Goal: Information Seeking & Learning: Check status

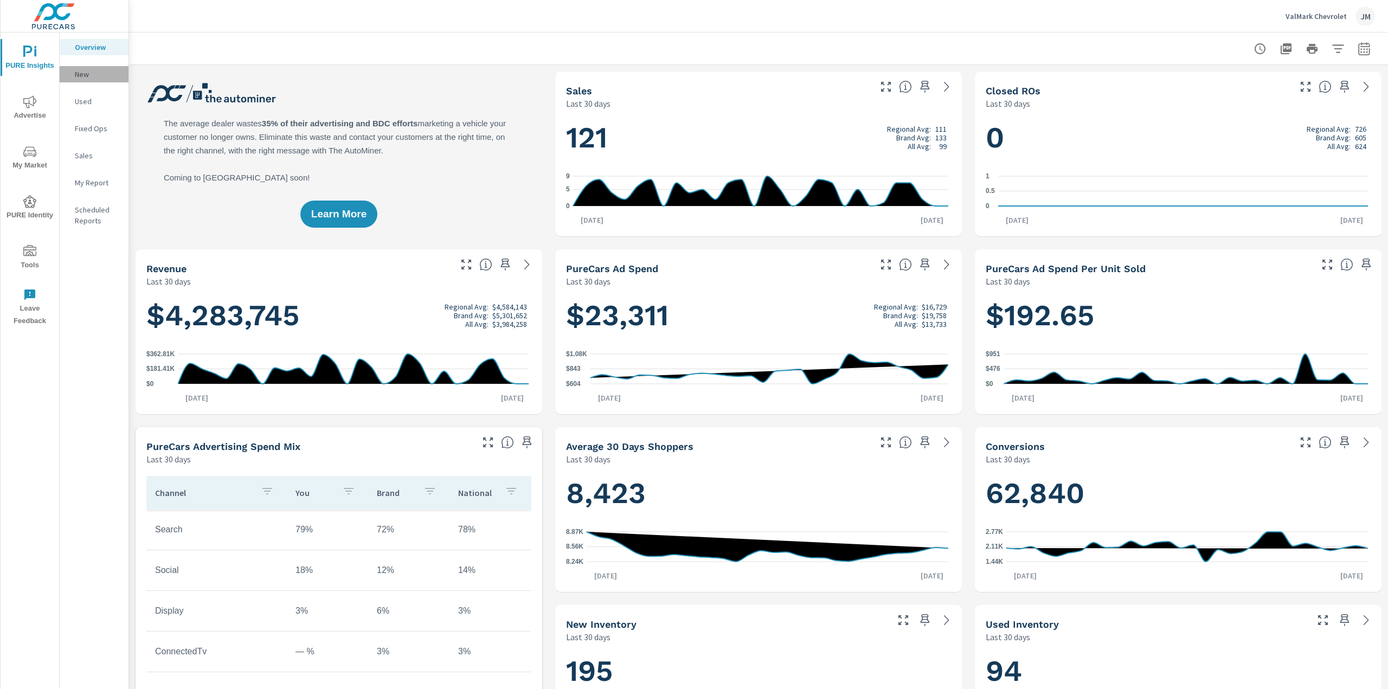
click at [83, 74] on p "New" at bounding box center [97, 74] width 45 height 11
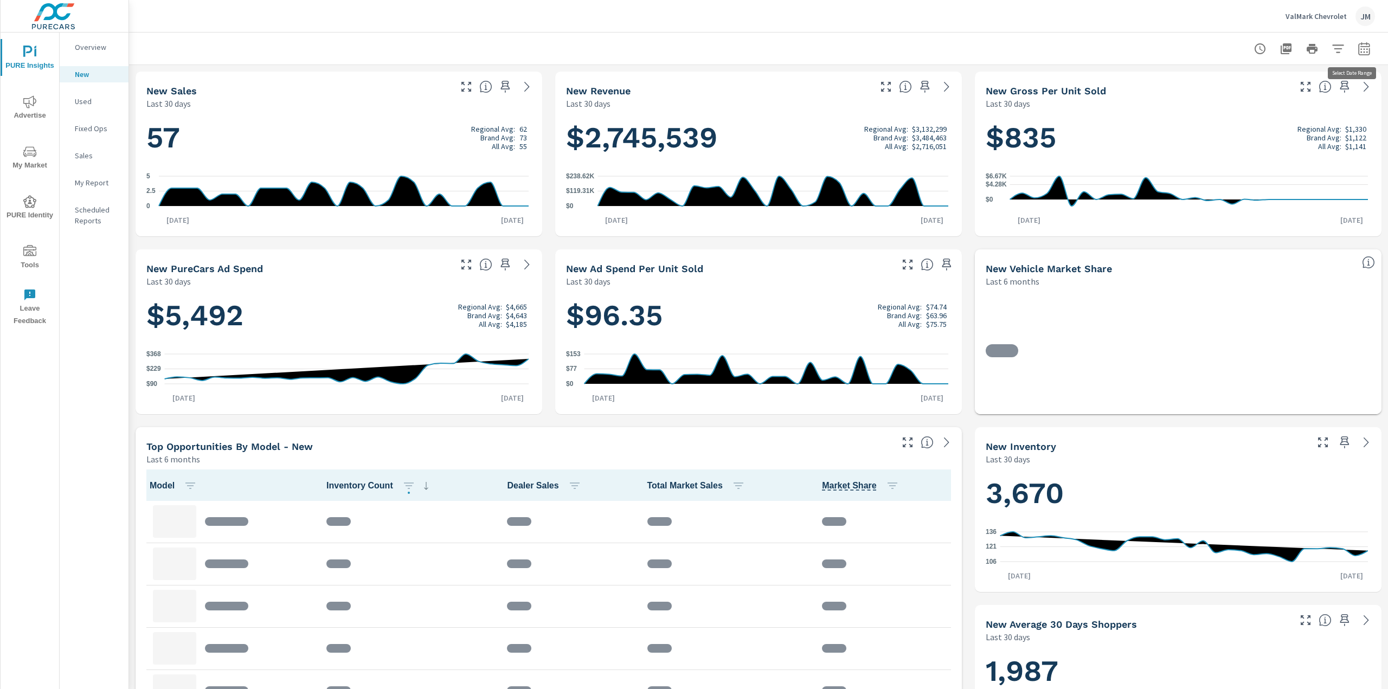
click at [1359, 43] on icon "button" at bounding box center [1363, 48] width 13 height 13
click at [1292, 79] on div "Date Range Custom [DATE] Last week Last 7 days Last 14 days Last 30 days Last 4…" at bounding box center [1279, 93] width 139 height 37
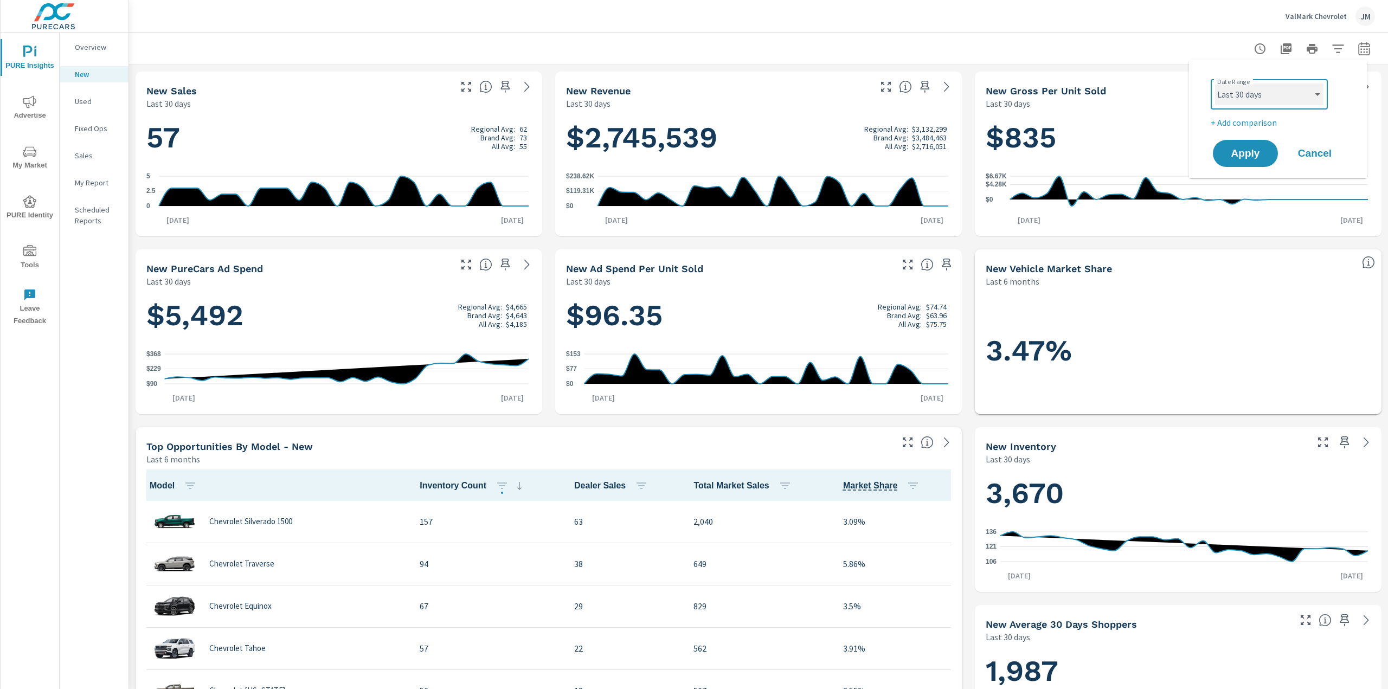
click at [1295, 87] on select "Custom [DATE] Last week Last 7 days Last 14 days Last 30 days Last 45 days Last…" at bounding box center [1269, 94] width 108 height 22
click at [1215, 83] on select "Custom [DATE] Last week Last 7 days Last 14 days Last 30 days Last 45 days Last…" at bounding box center [1269, 94] width 108 height 22
select select "Last 180 days"
click at [1254, 143] on button "Apply" at bounding box center [1244, 153] width 67 height 28
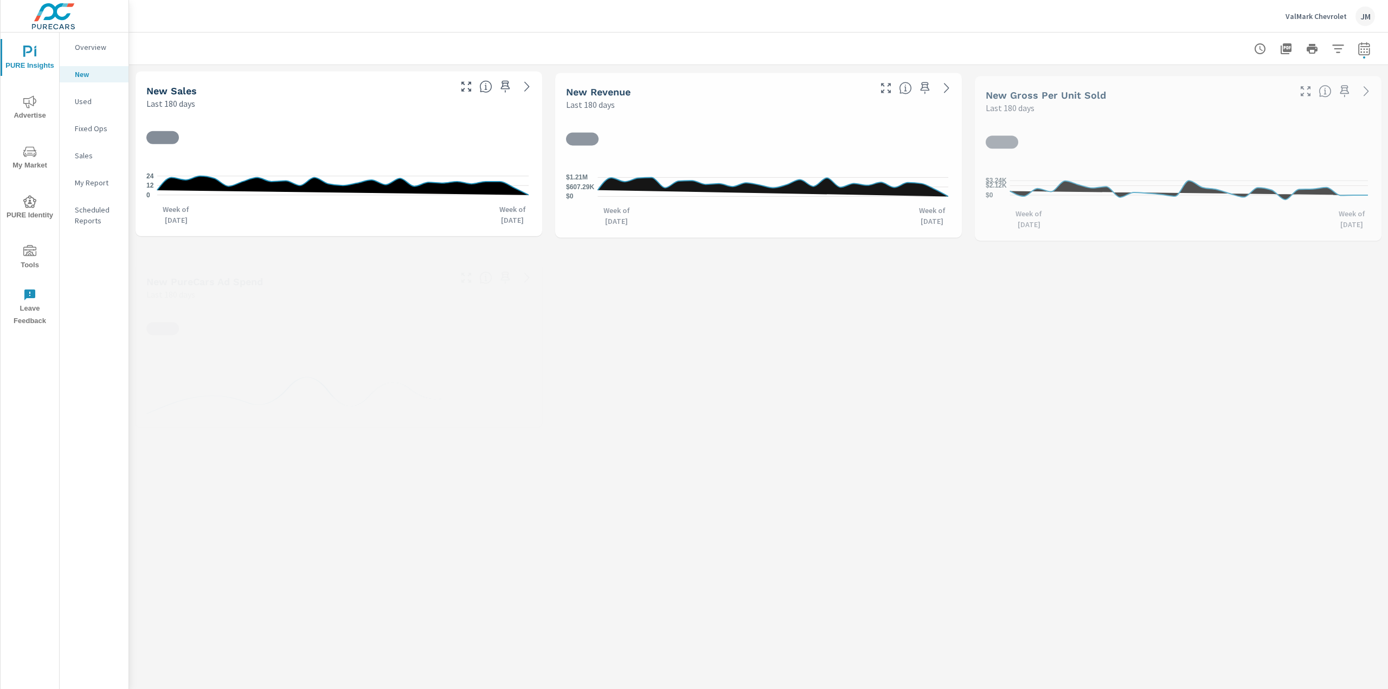
scroll to position [1, 0]
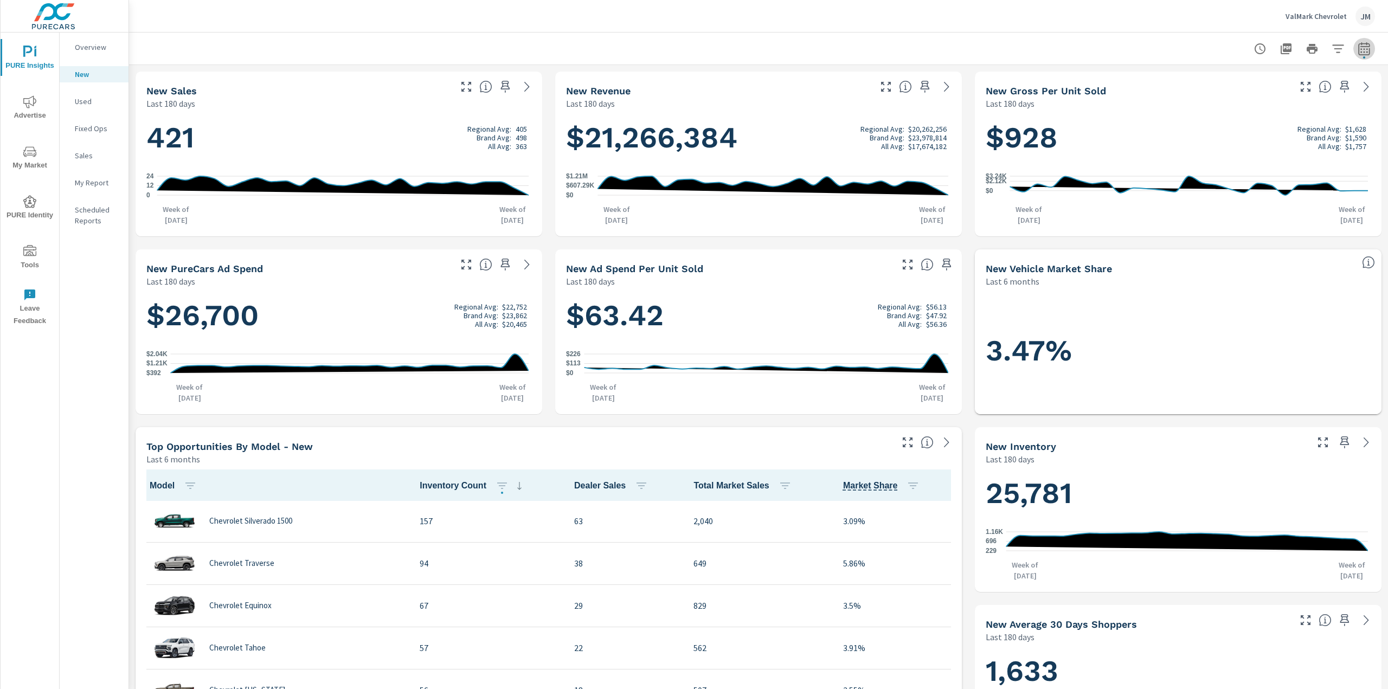
click at [1357, 48] on icon "button" at bounding box center [1363, 48] width 13 height 13
click at [1278, 93] on select "Custom [DATE] Last week Last 7 days Last 14 days Last 30 days Last 45 days Last…" at bounding box center [1269, 94] width 108 height 22
click at [1215, 83] on select "Custom [DATE] Last week Last 7 days Last 14 days Last 30 days Last 45 days Last…" at bounding box center [1269, 94] width 108 height 22
select select "Last 90 days"
click at [1236, 139] on div "Apply Cancel" at bounding box center [1279, 153] width 139 height 31
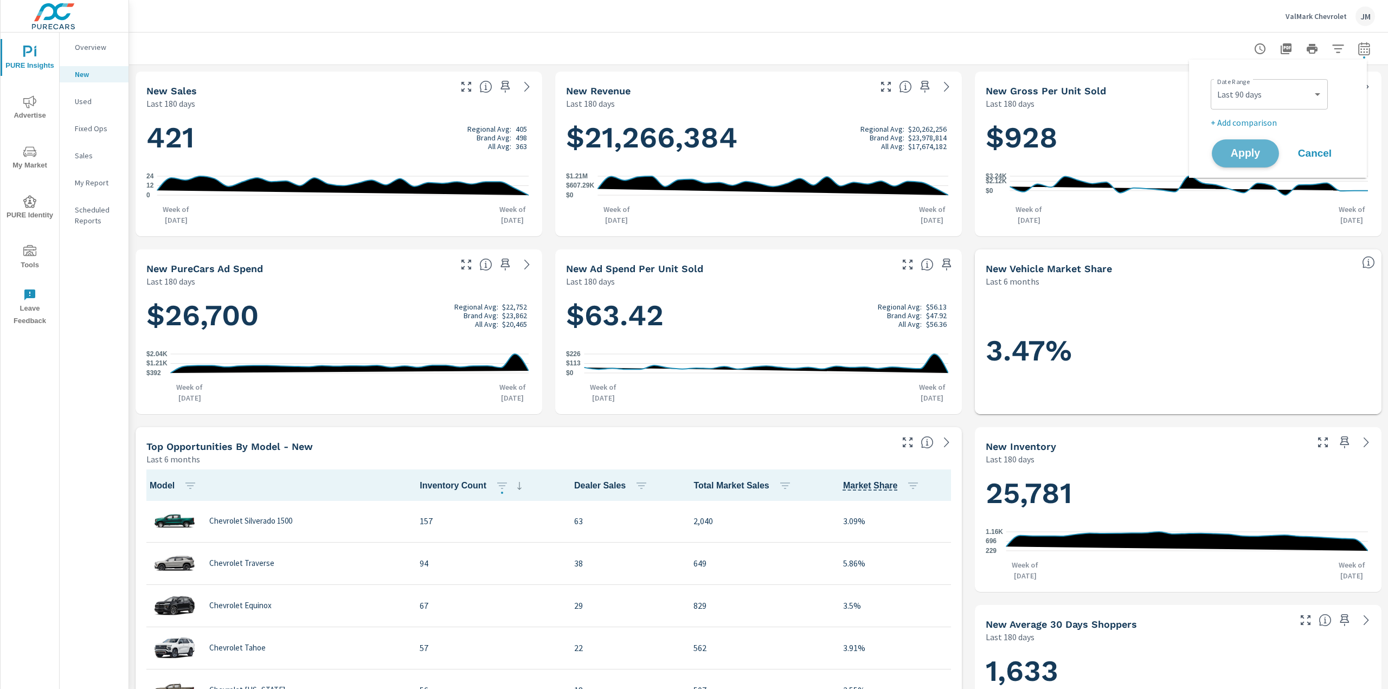
click at [1229, 147] on button "Apply" at bounding box center [1244, 153] width 67 height 28
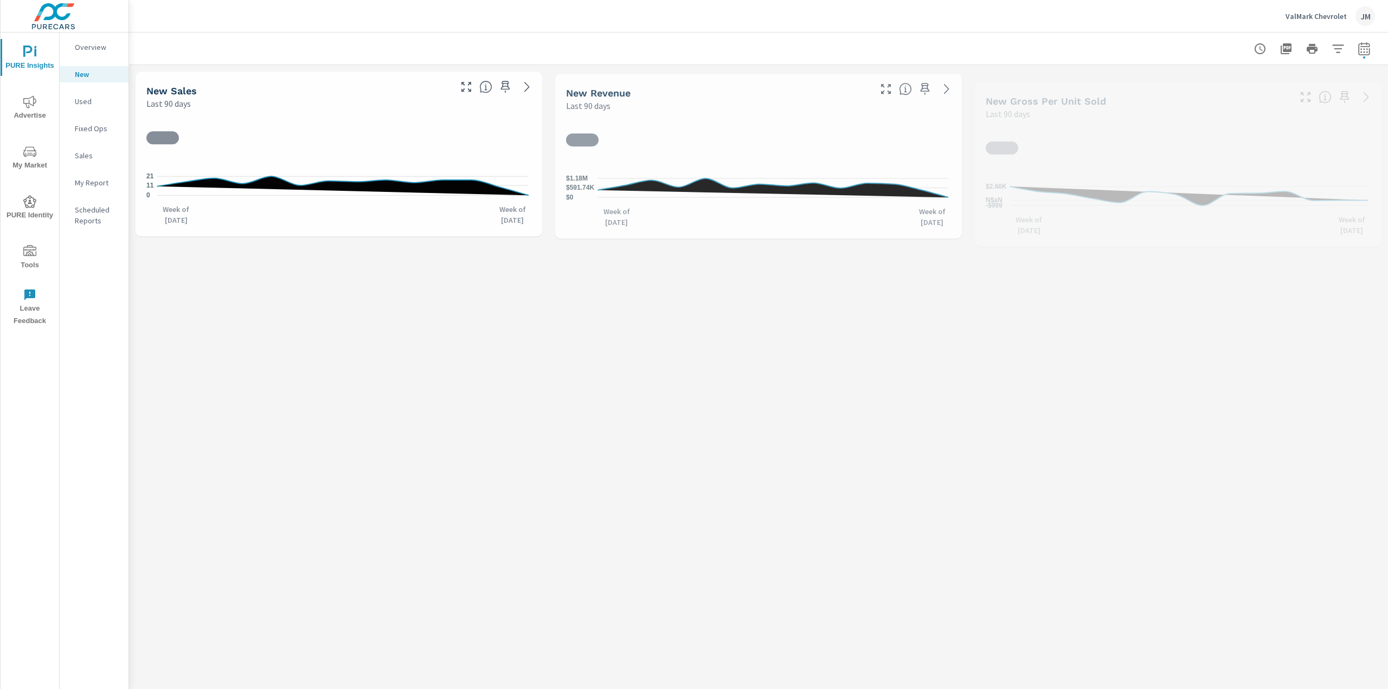
scroll to position [1, 0]
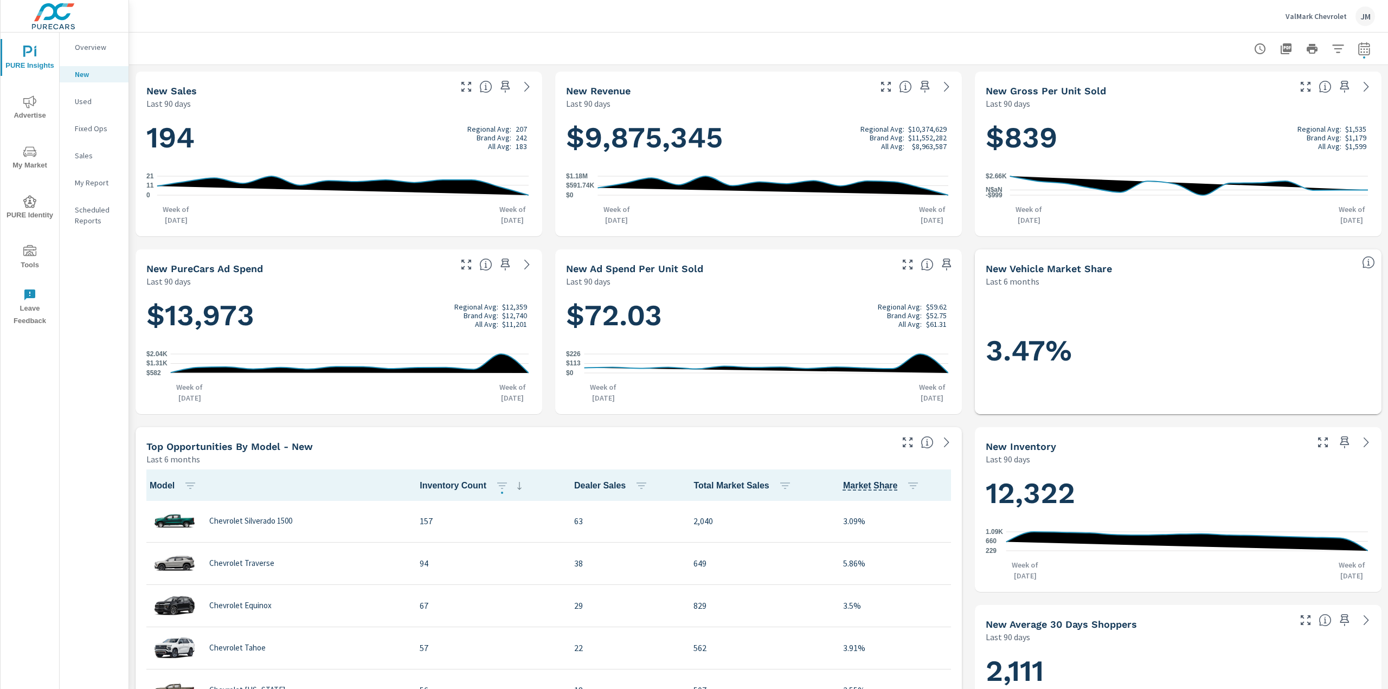
click at [906, 263] on icon "button" at bounding box center [907, 264] width 13 height 13
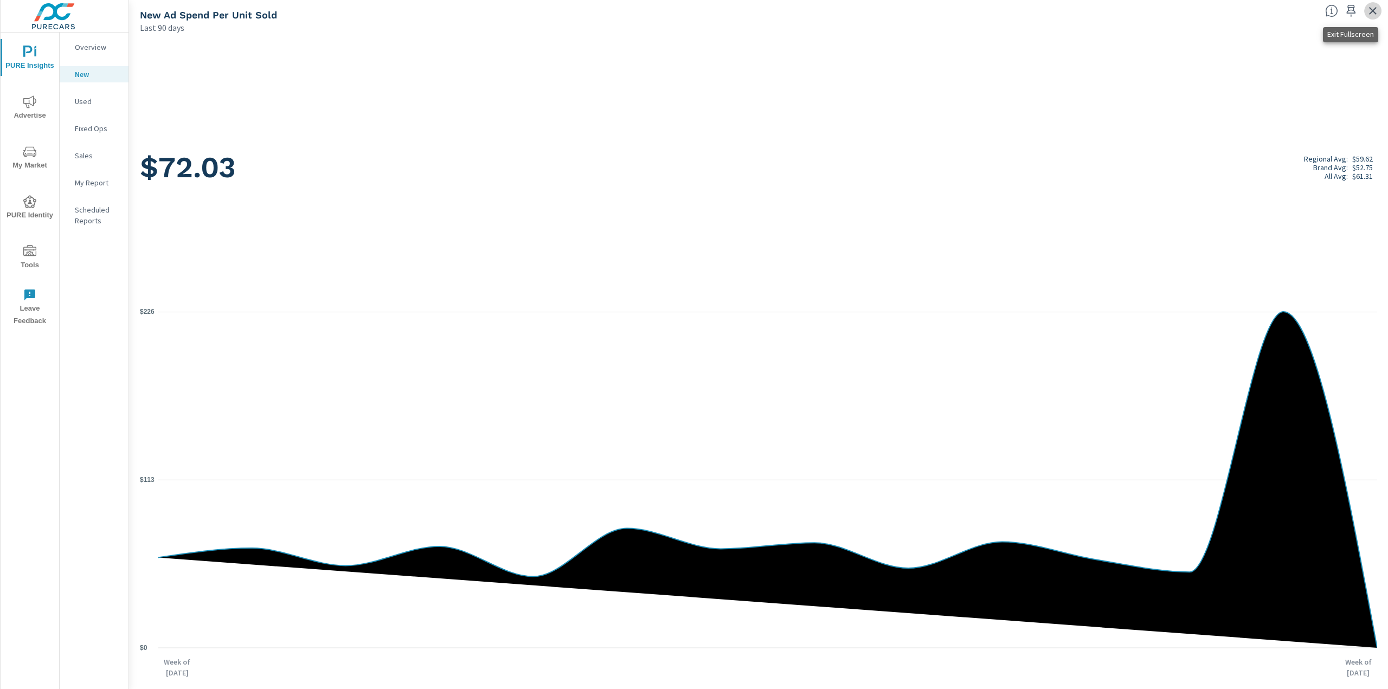
click at [1377, 10] on icon "button" at bounding box center [1372, 10] width 13 height 13
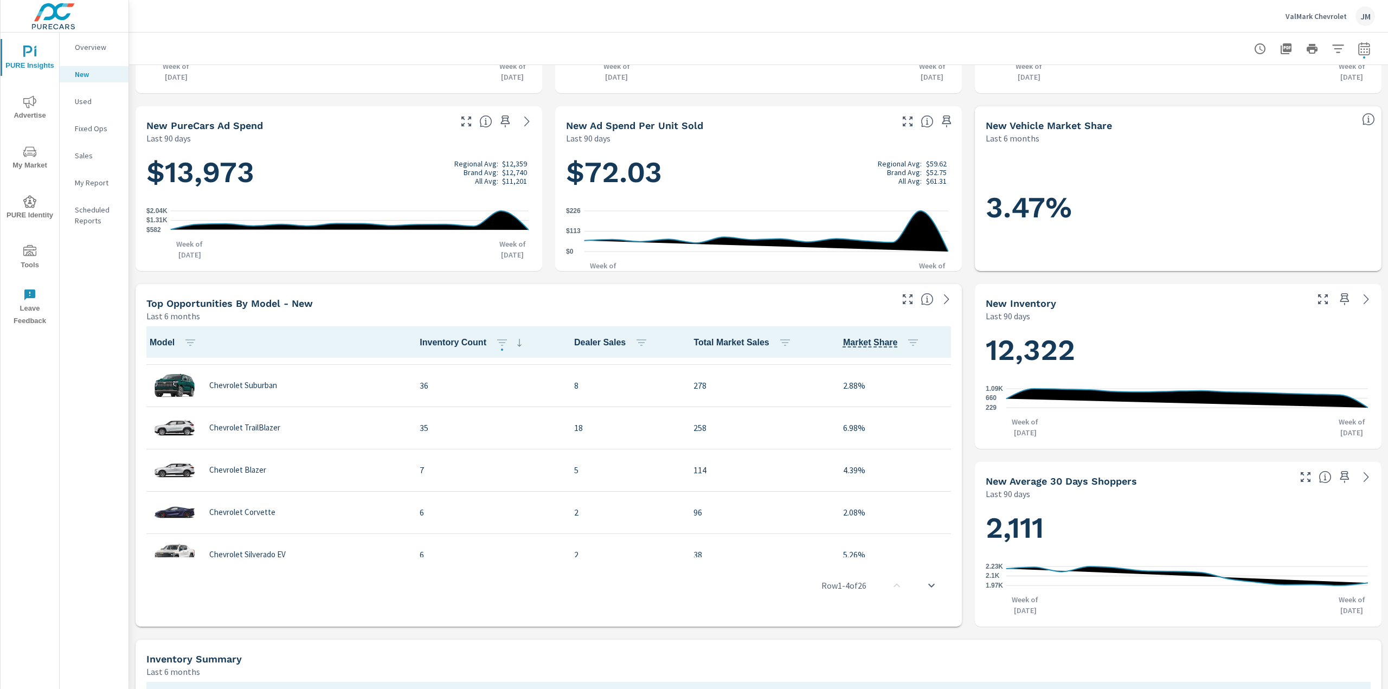
scroll to position [289, 0]
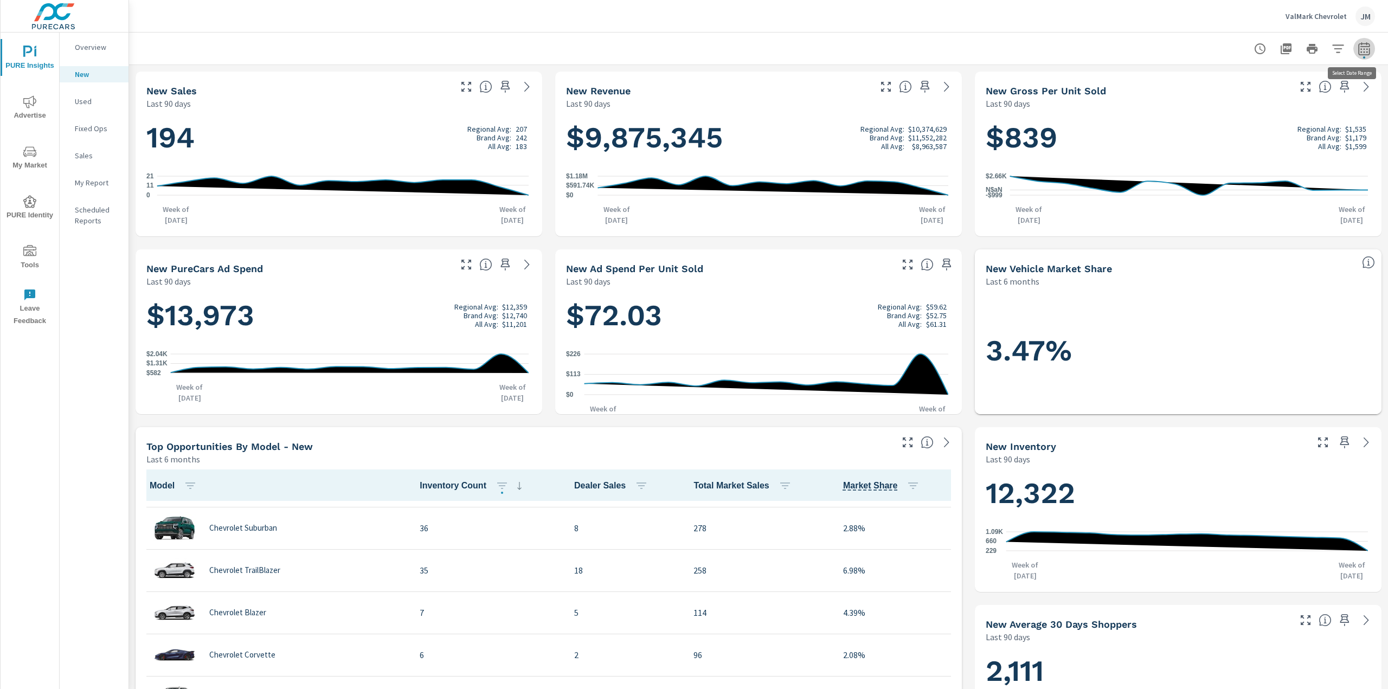
click at [1357, 50] on icon "button" at bounding box center [1363, 48] width 13 height 13
click at [1282, 94] on select "Custom [DATE] Last week Last 7 days Last 14 days Last 30 days Last 45 days Last…" at bounding box center [1269, 94] width 108 height 22
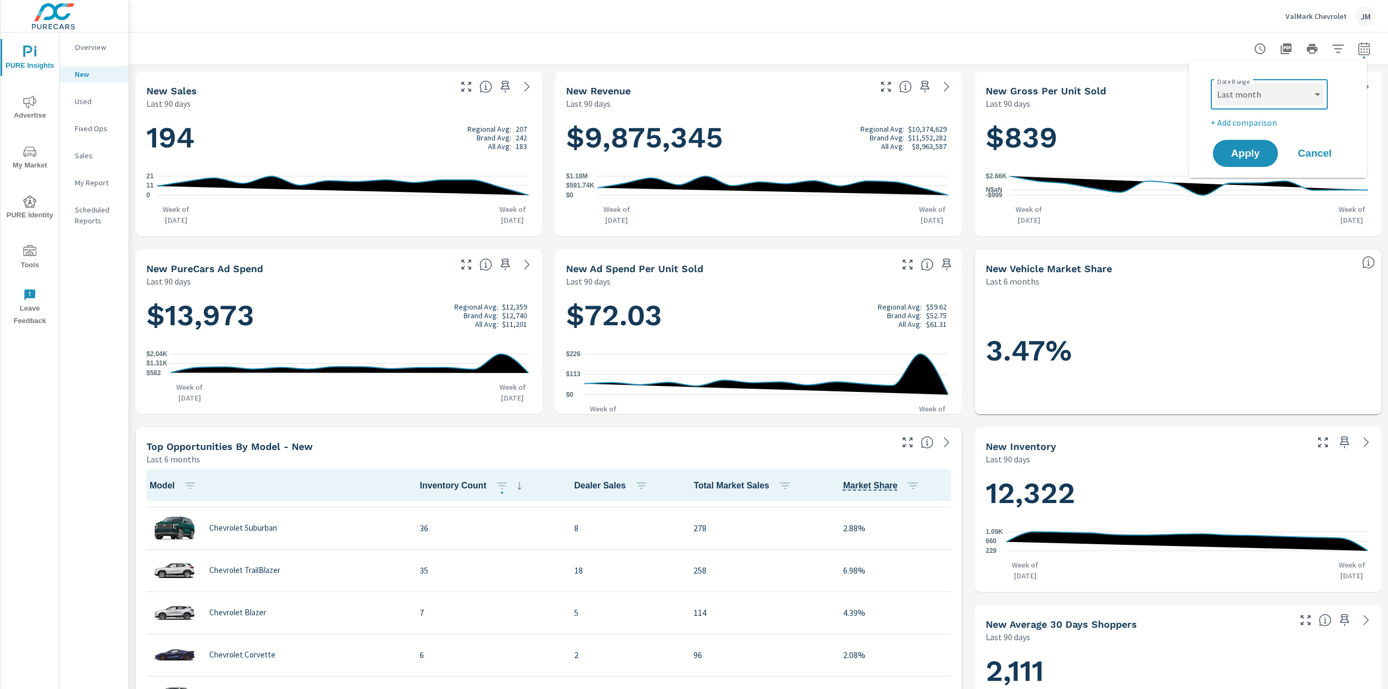
click at [1215, 83] on select "Custom [DATE] Last week Last 7 days Last 14 days Last 30 days Last 45 days Last…" at bounding box center [1269, 94] width 108 height 22
select select "Last month"
click at [1256, 149] on span "Apply" at bounding box center [1245, 154] width 44 height 10
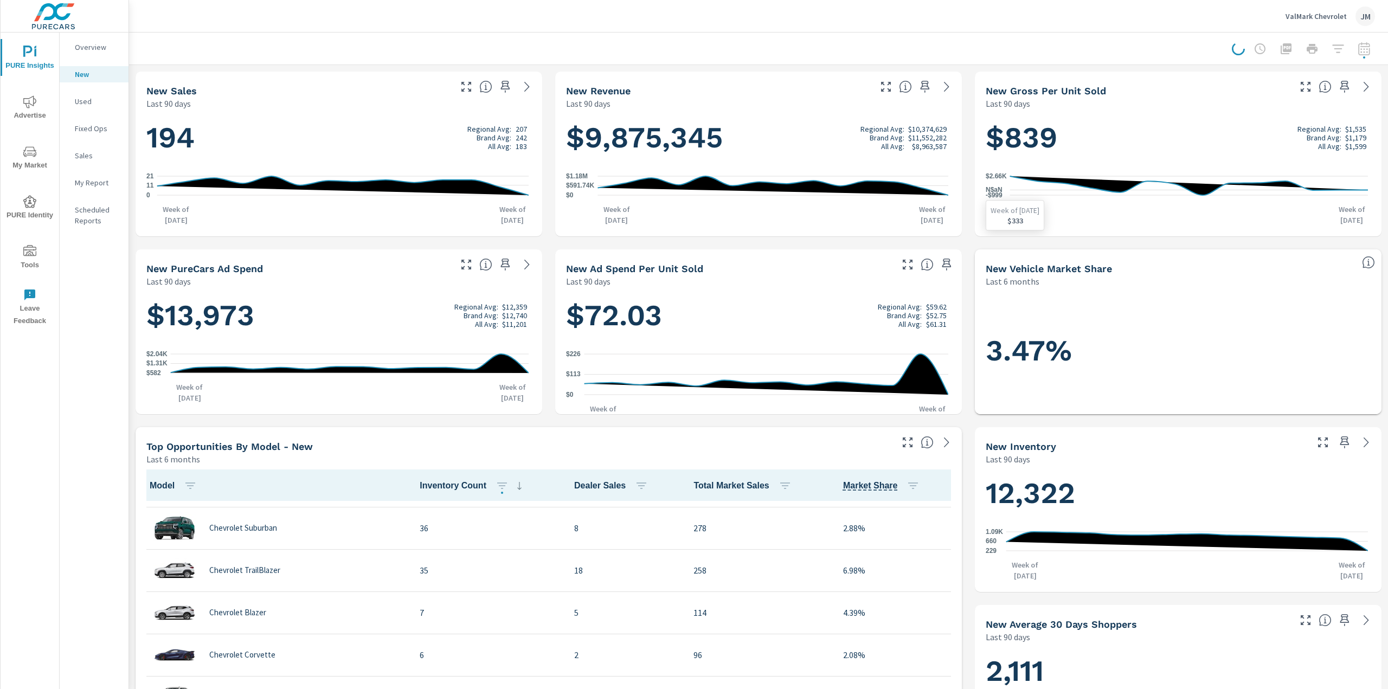
scroll to position [68, 0]
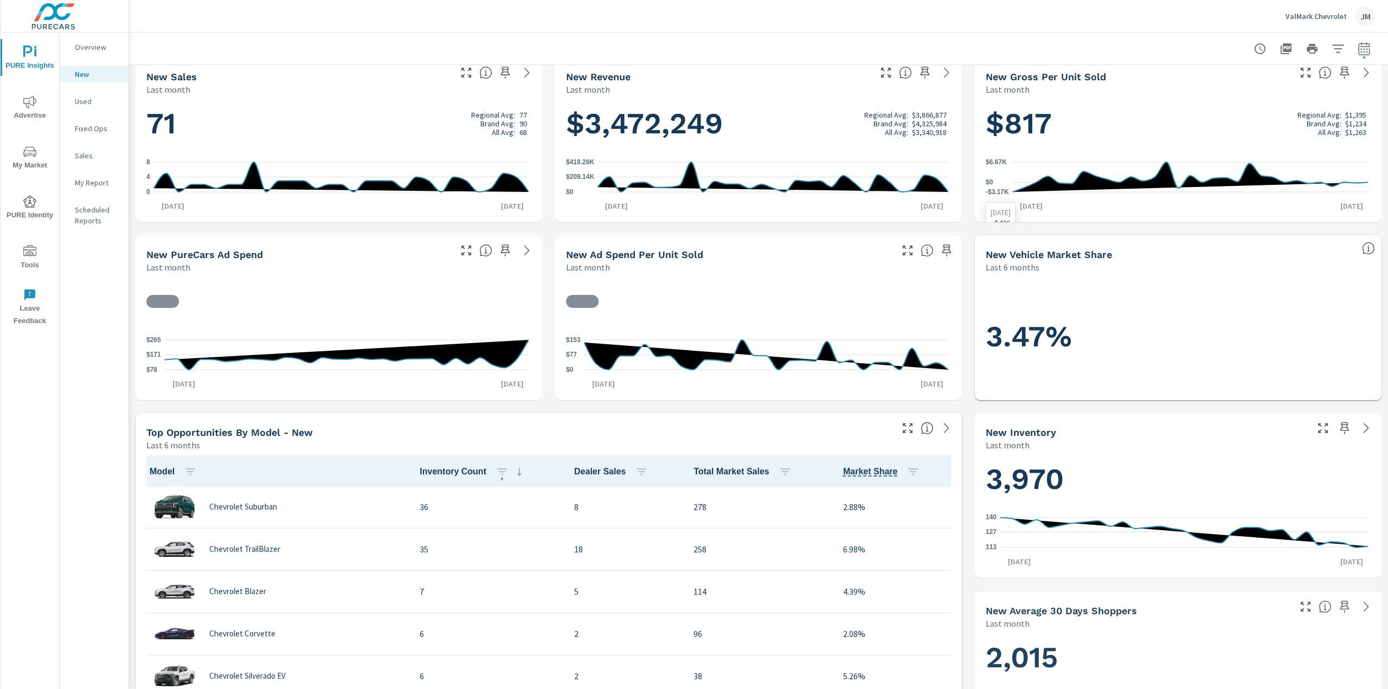
scroll to position [15, 0]
click at [111, 51] on p "Overview" at bounding box center [97, 47] width 45 height 11
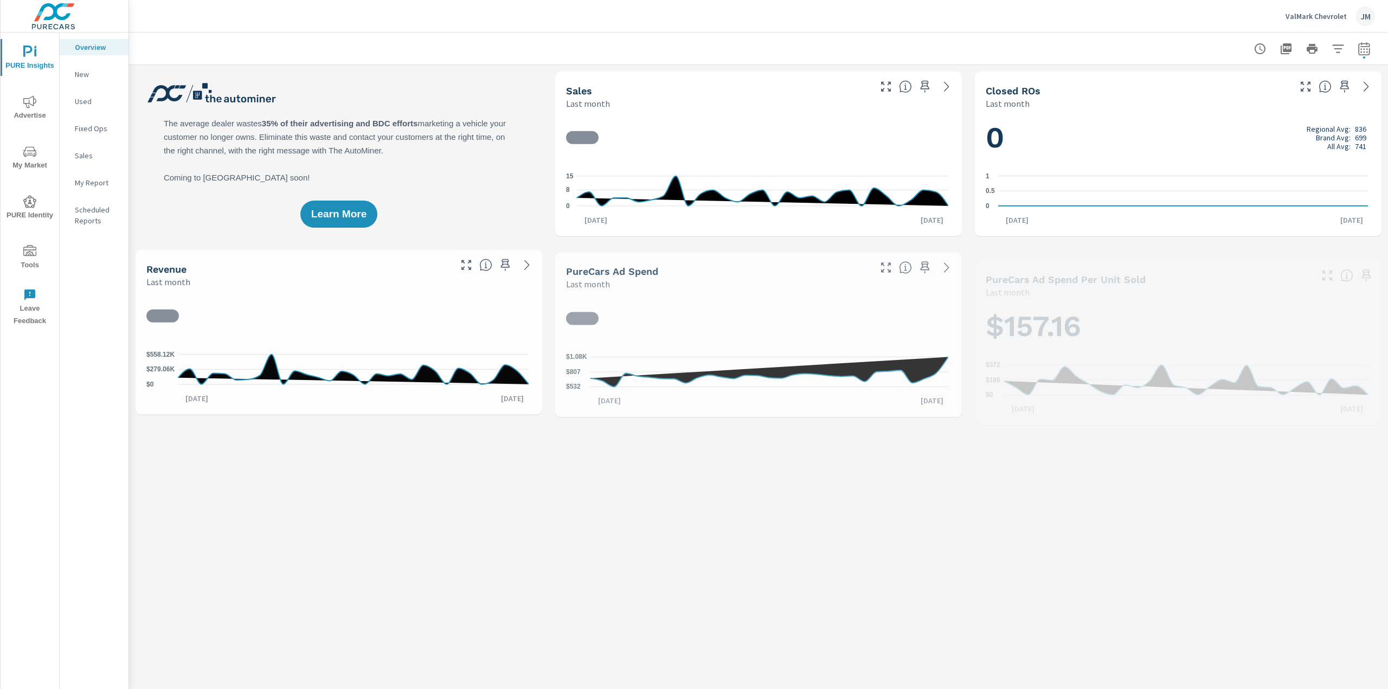
scroll to position [1, 0]
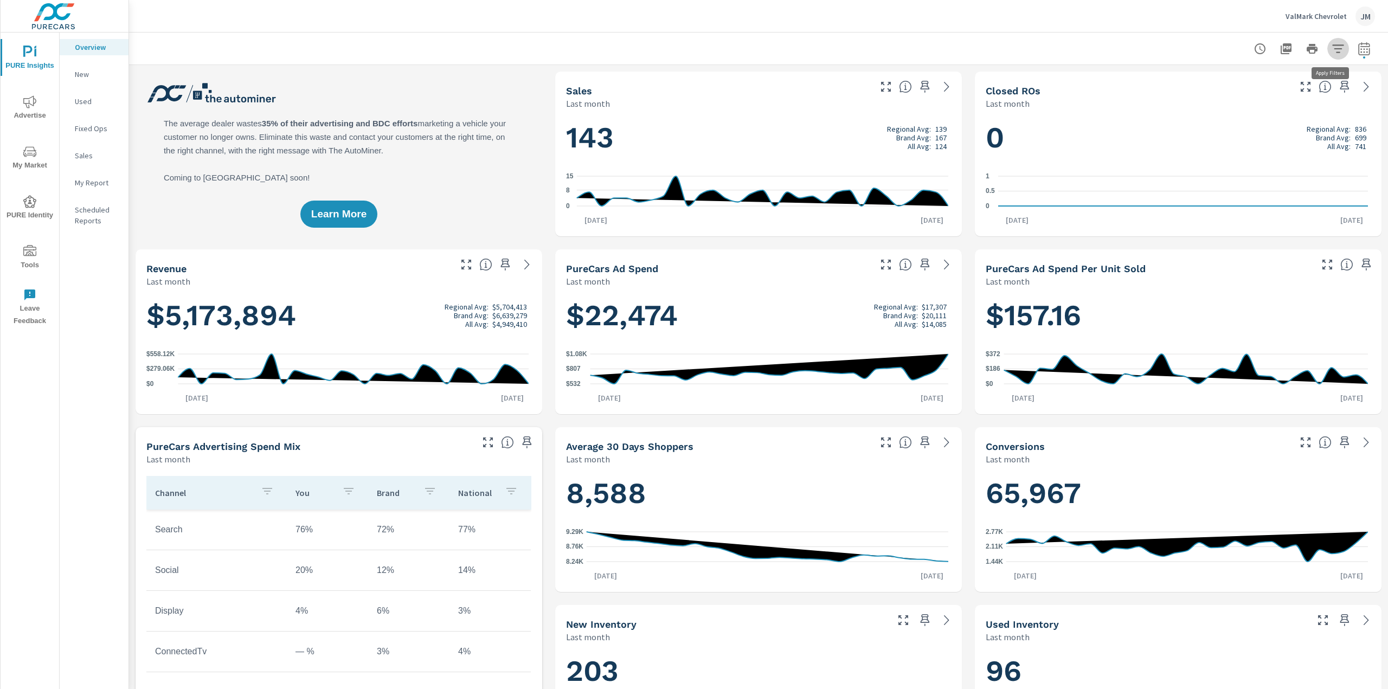
click at [1332, 46] on icon "button" at bounding box center [1337, 48] width 13 height 13
click at [1294, 80] on li "Condition" at bounding box center [1258, 77] width 165 height 27
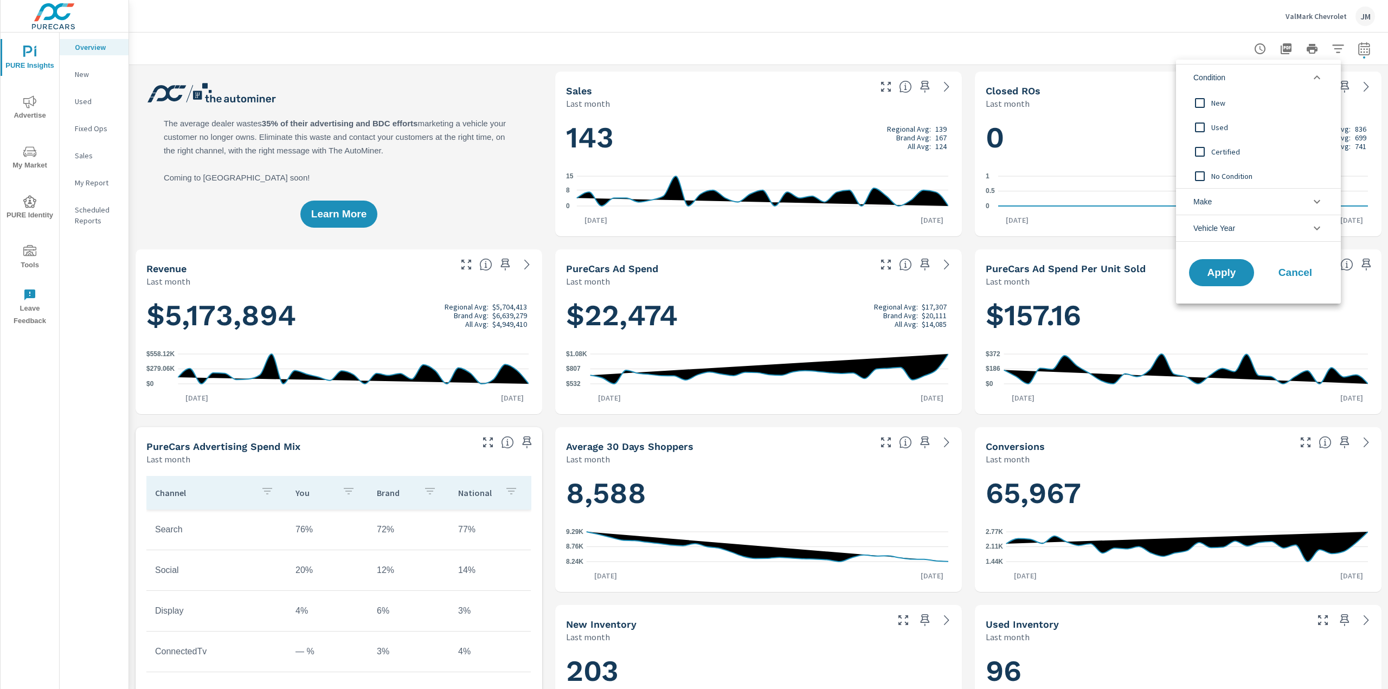
click at [1204, 101] on input "filter options" at bounding box center [1199, 103] width 23 height 23
click at [1227, 278] on span "Apply" at bounding box center [1221, 273] width 44 height 10
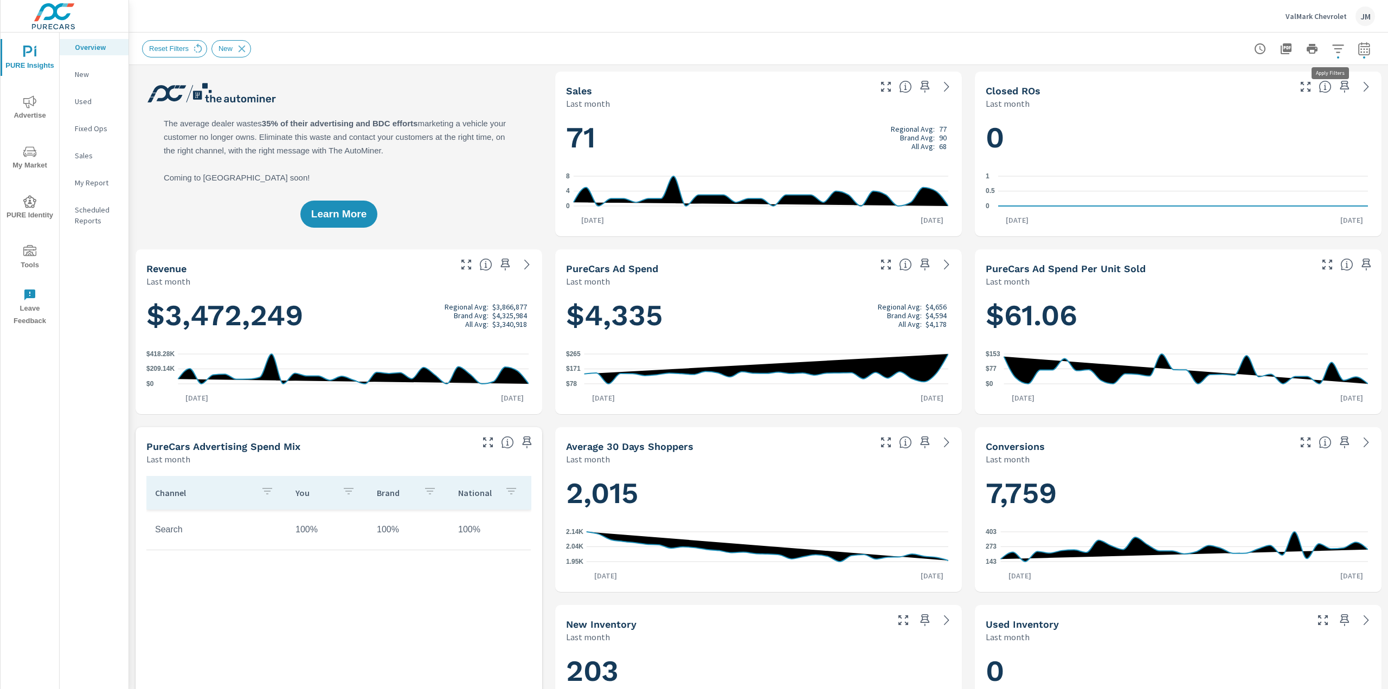
click at [1331, 49] on icon "button" at bounding box center [1337, 48] width 13 height 13
click at [1280, 72] on li "Condition" at bounding box center [1258, 77] width 165 height 27
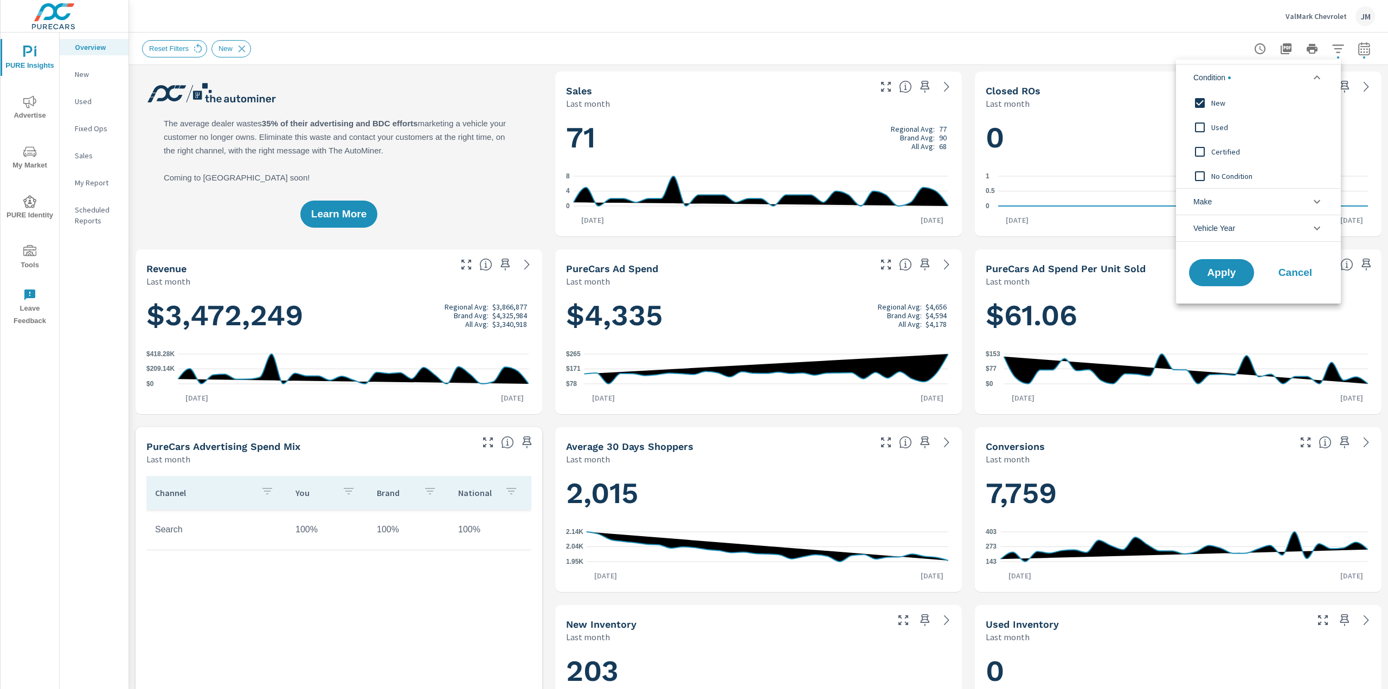
click at [1197, 130] on input "filter options" at bounding box center [1199, 127] width 23 height 23
click at [1203, 105] on input "filter options" at bounding box center [1199, 103] width 23 height 23
click at [1216, 268] on span "Apply" at bounding box center [1221, 273] width 44 height 10
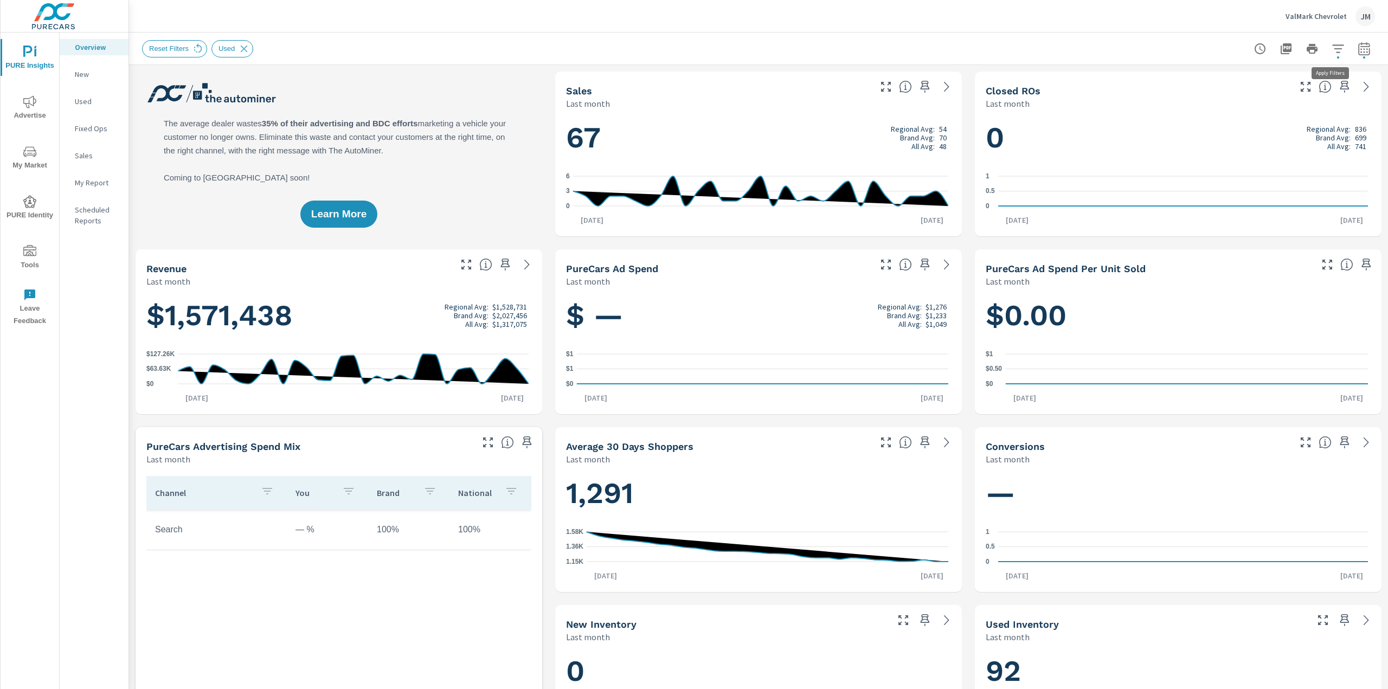
click at [1331, 47] on icon "button" at bounding box center [1337, 48] width 13 height 13
click at [1309, 77] on li "Condition" at bounding box center [1258, 77] width 165 height 27
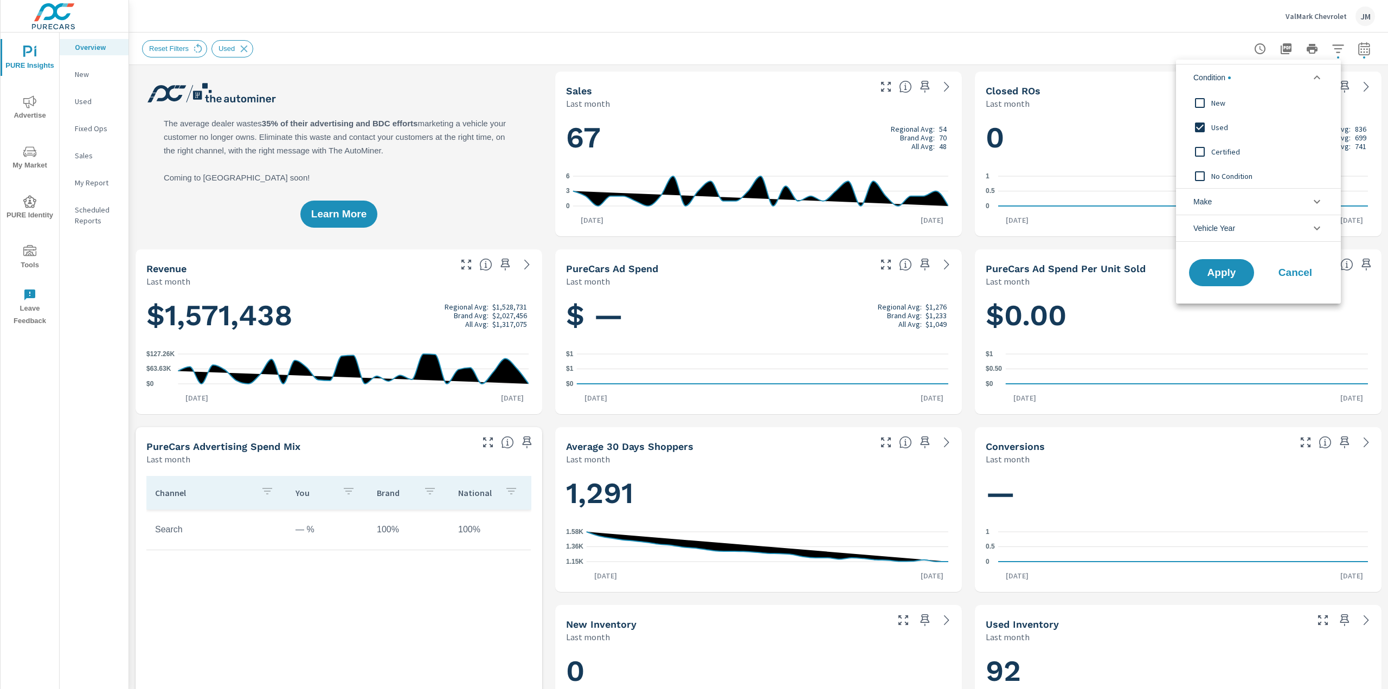
scroll to position [0, 0]
click at [1215, 105] on span "New" at bounding box center [1270, 102] width 119 height 13
click at [1217, 135] on div "Used" at bounding box center [1257, 127] width 163 height 24
click at [1226, 263] on div "Apply Cancel" at bounding box center [1258, 274] width 165 height 57
click at [1231, 269] on span "Apply" at bounding box center [1221, 273] width 44 height 10
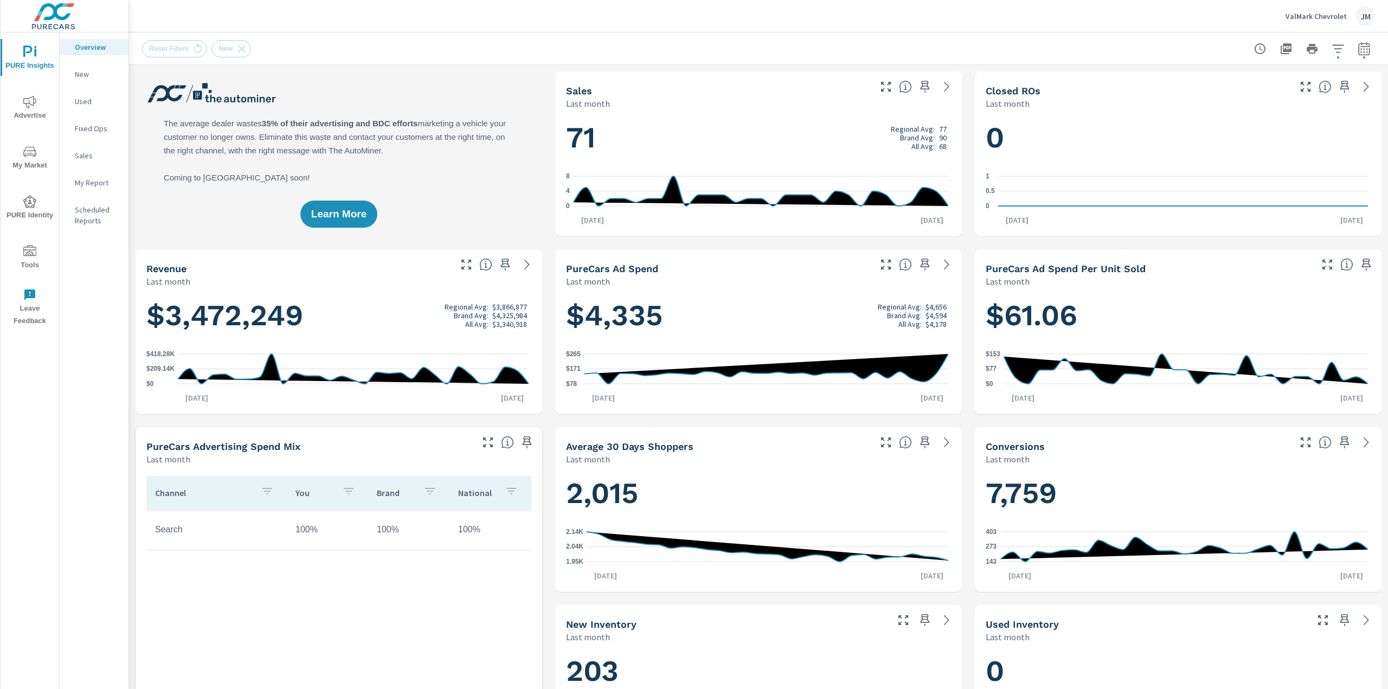
scroll to position [1, 0]
click at [1332, 49] on icon "button" at bounding box center [1337, 48] width 11 height 8
click at [1260, 82] on li "Condition" at bounding box center [1258, 77] width 165 height 27
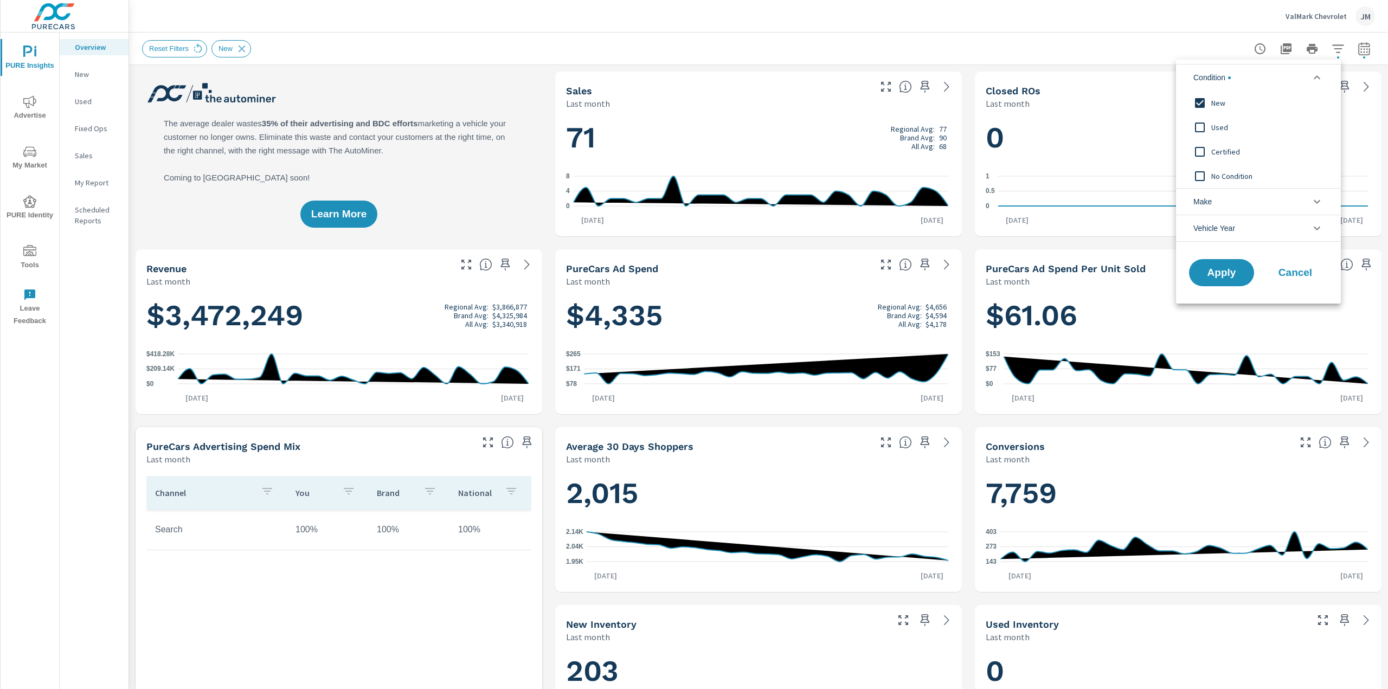
click at [1212, 102] on span "New" at bounding box center [1270, 102] width 119 height 13
click at [1199, 175] on input "filter options" at bounding box center [1199, 176] width 23 height 23
click at [1215, 310] on div at bounding box center [694, 344] width 1388 height 689
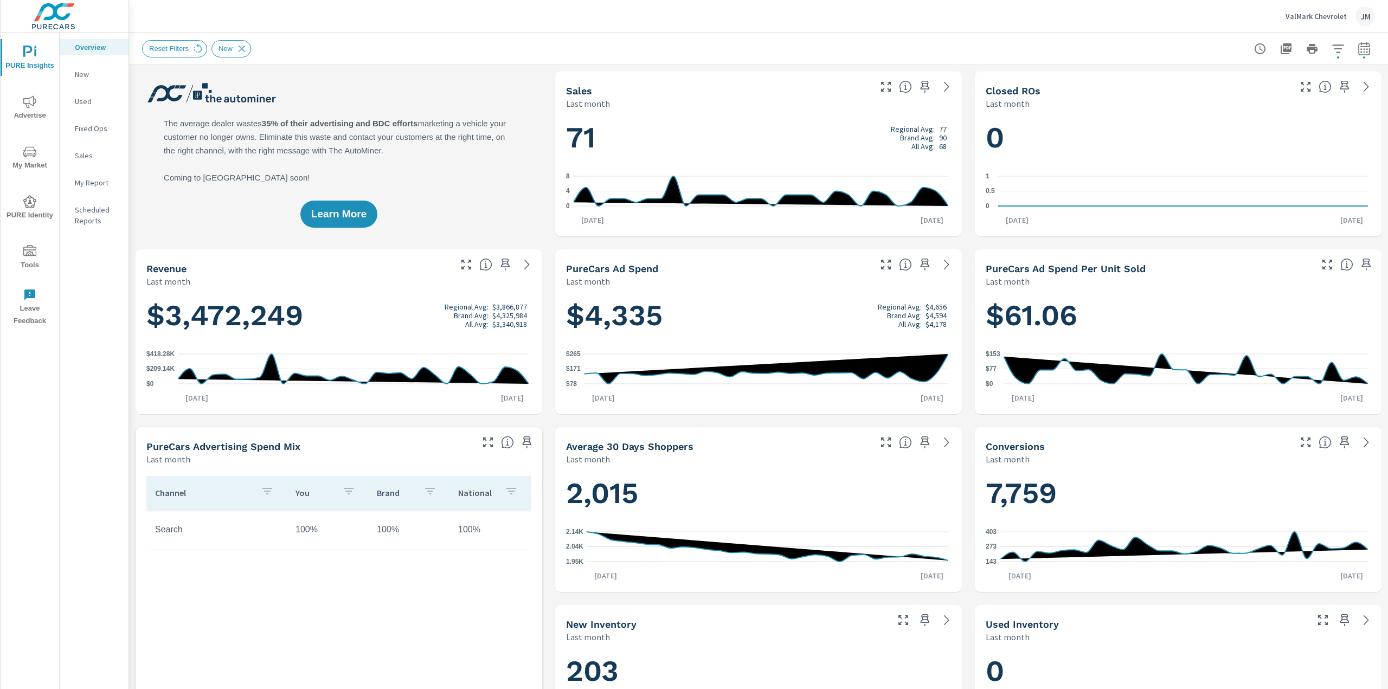
click at [1223, 280] on div "Condition New Used Certified No Condition Make Chevrolet Vehicle Year [DATE] 20…" at bounding box center [694, 344] width 1388 height 689
click at [1332, 52] on icon "button" at bounding box center [1337, 48] width 13 height 13
click at [1246, 114] on li "Make" at bounding box center [1258, 104] width 165 height 27
click at [1247, 79] on li "Condition" at bounding box center [1258, 77] width 165 height 27
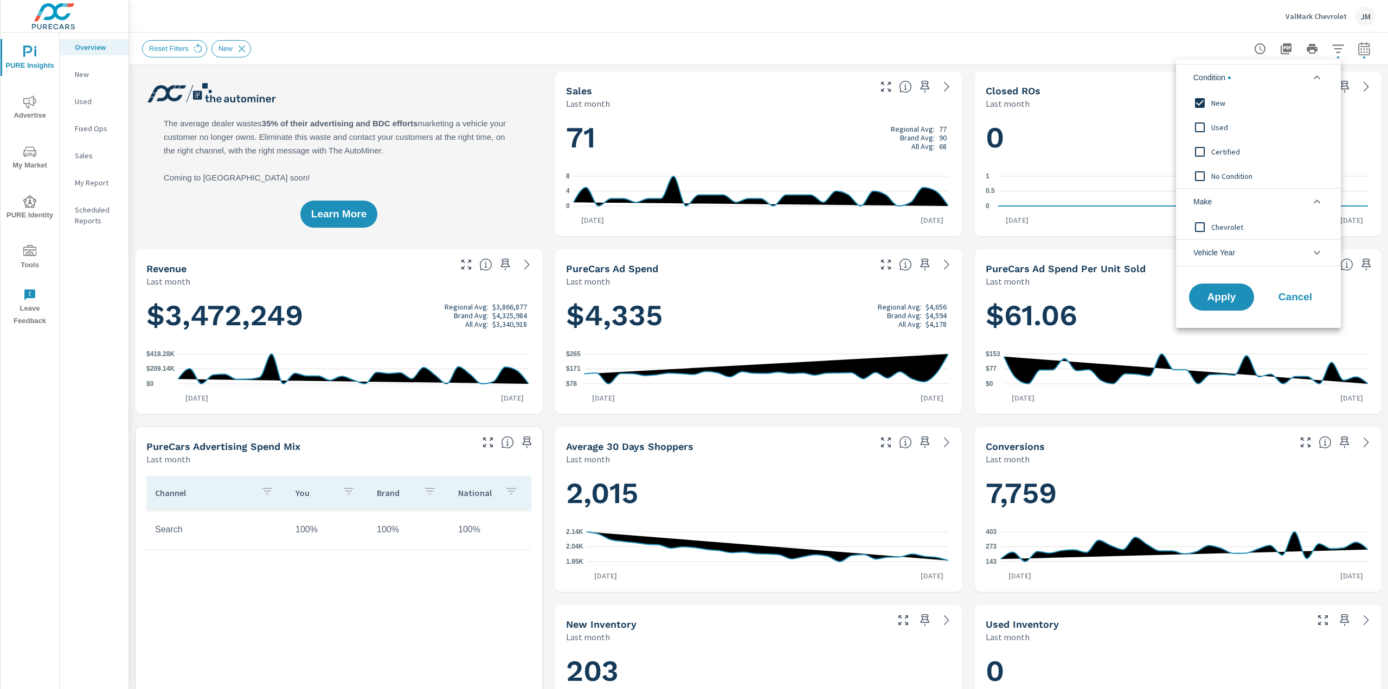
click at [1228, 175] on span "No Condition" at bounding box center [1270, 176] width 119 height 13
click at [1207, 97] on input "filter options" at bounding box center [1199, 103] width 23 height 23
click at [1219, 307] on button "Apply" at bounding box center [1221, 297] width 67 height 28
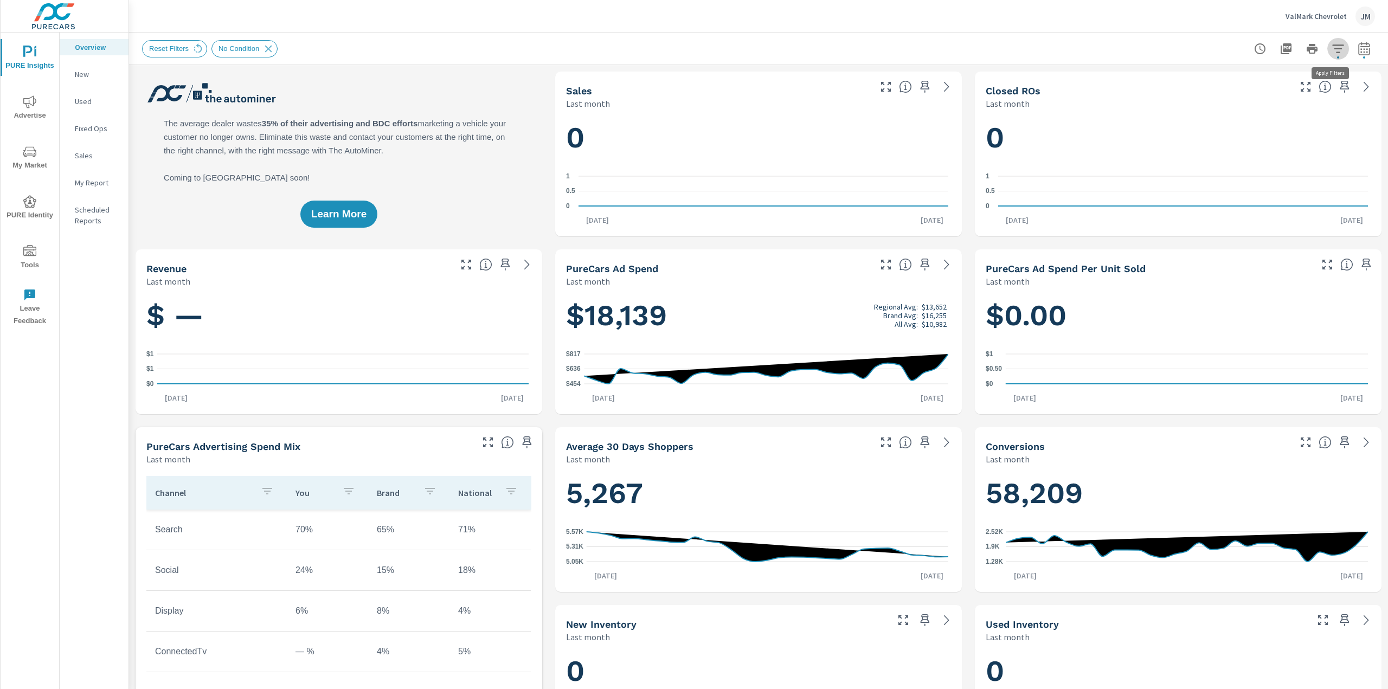
click at [1332, 44] on icon "button" at bounding box center [1337, 48] width 11 height 8
click at [1266, 74] on li "Condition" at bounding box center [1258, 77] width 165 height 27
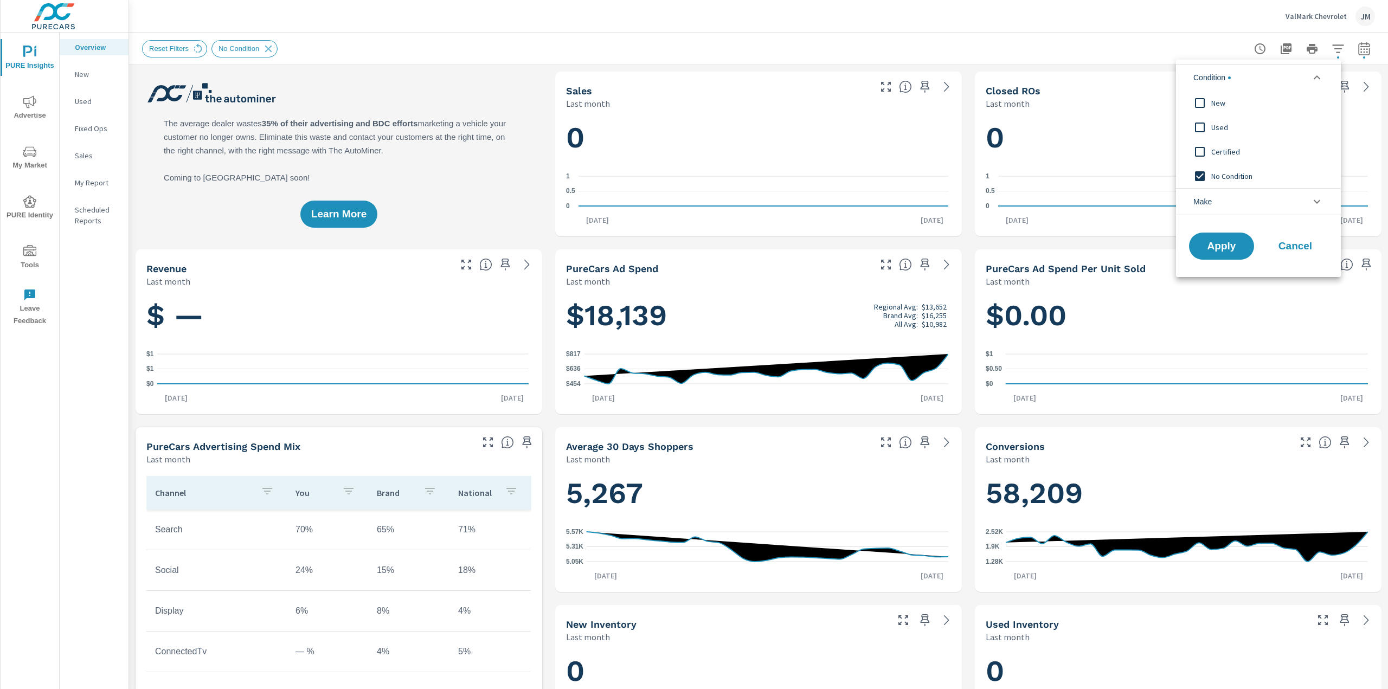
scroll to position [0, 0]
click at [1224, 156] on span "Certified" at bounding box center [1270, 151] width 119 height 13
click at [1221, 180] on span "No Condition" at bounding box center [1270, 176] width 119 height 13
click at [1230, 243] on span "Apply" at bounding box center [1221, 246] width 44 height 10
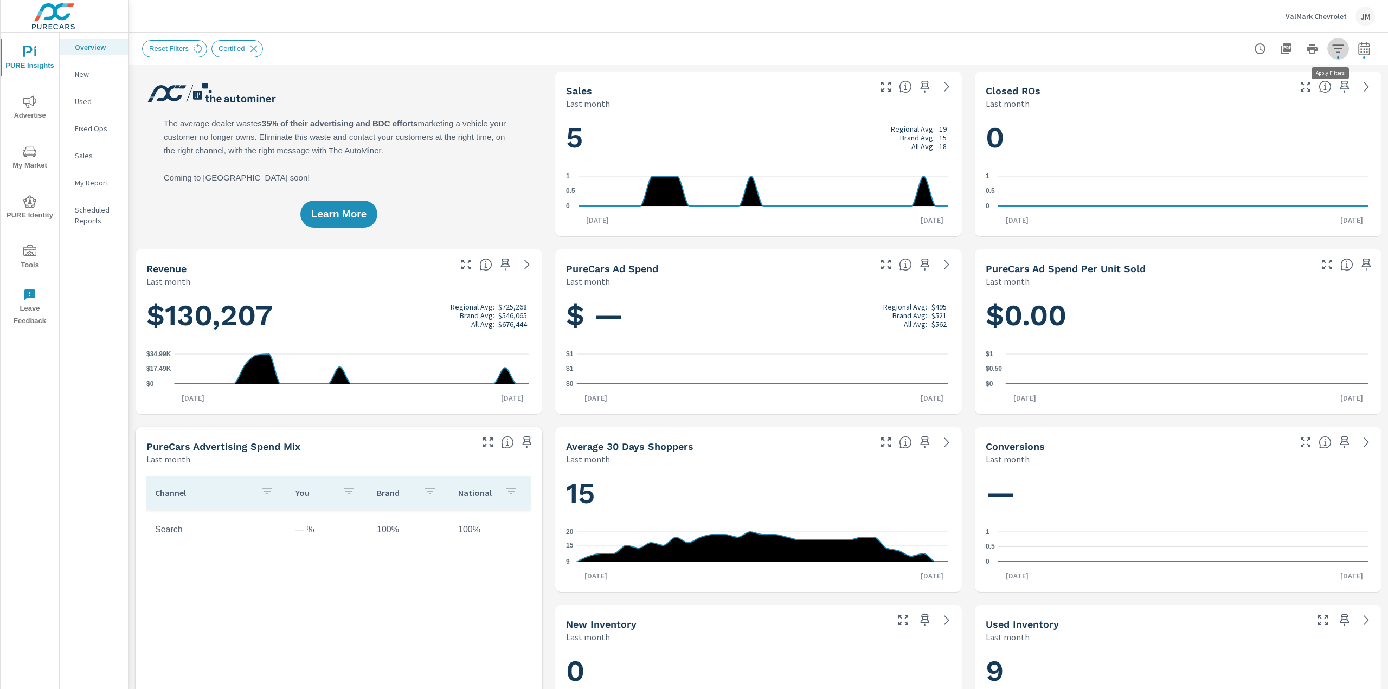
click at [1331, 47] on icon "button" at bounding box center [1337, 48] width 13 height 13
click at [1260, 74] on li "Condition" at bounding box center [1258, 77] width 165 height 27
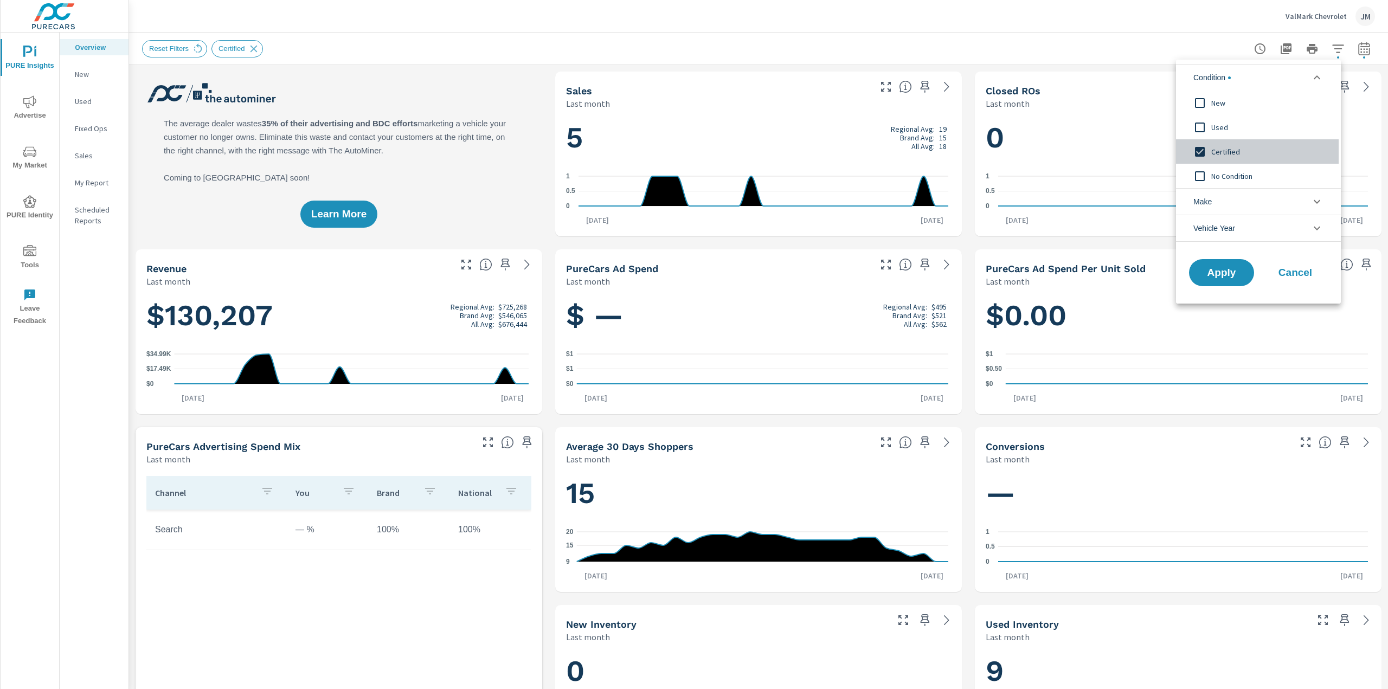
click at [1225, 147] on span "Certified" at bounding box center [1270, 151] width 119 height 13
click at [1224, 132] on span "Used" at bounding box center [1270, 127] width 119 height 13
click at [1203, 274] on span "Apply" at bounding box center [1221, 273] width 44 height 10
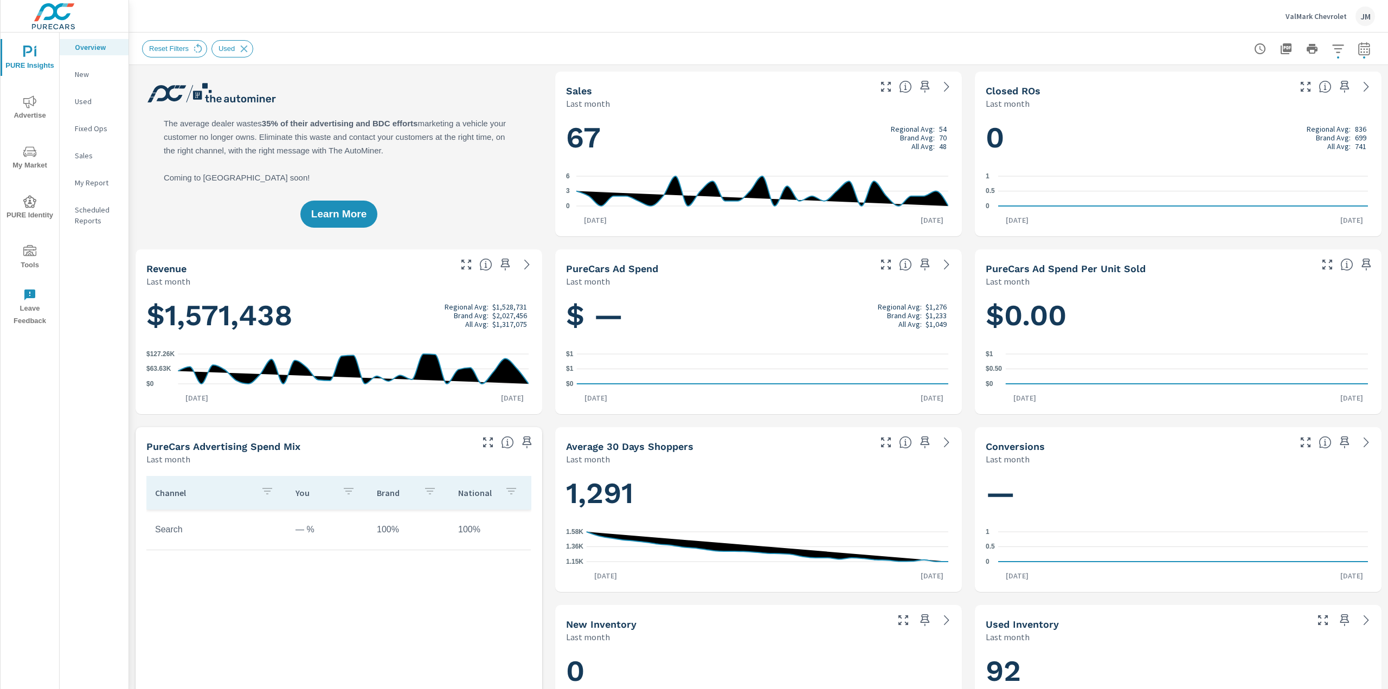
scroll to position [1, 0]
click at [1334, 49] on icon "button" at bounding box center [1337, 48] width 13 height 13
click at [1267, 77] on li "Condition" at bounding box center [1258, 77] width 165 height 27
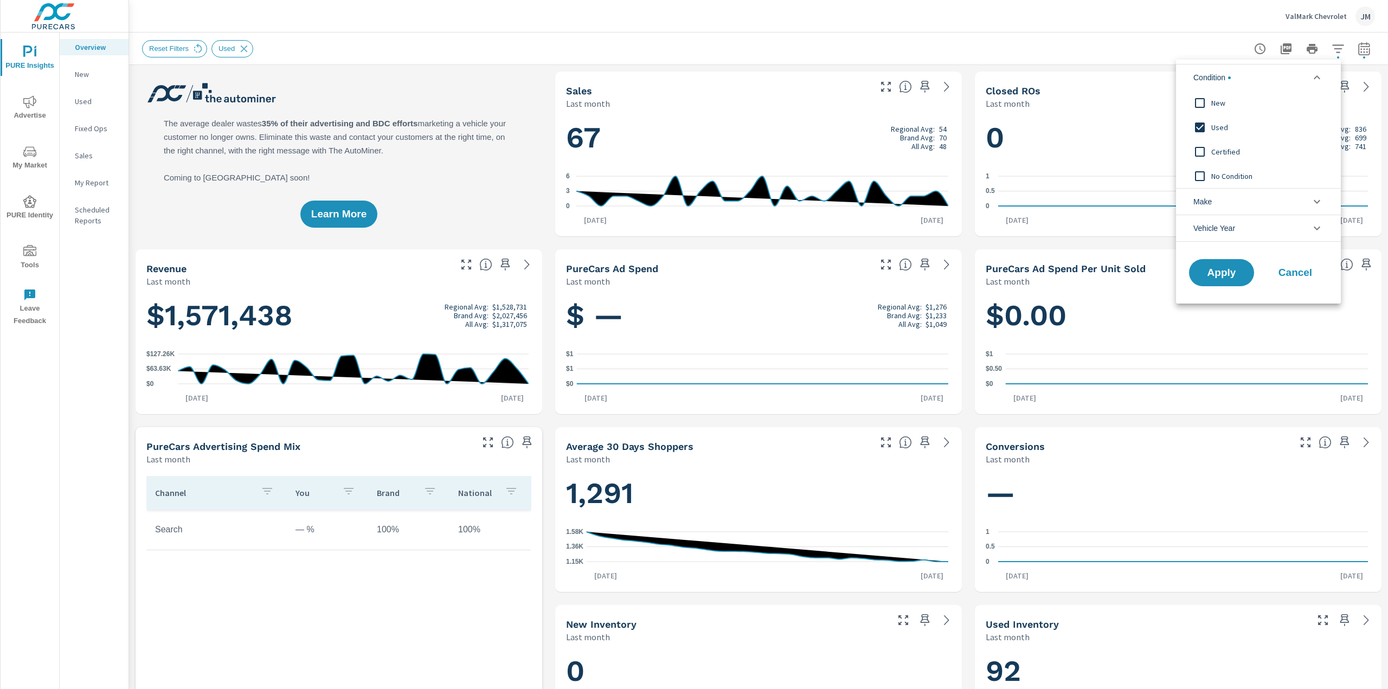
scroll to position [0, 0]
click at [1223, 126] on span "Used" at bounding box center [1270, 127] width 119 height 13
click at [1217, 105] on span "New" at bounding box center [1270, 102] width 119 height 13
click at [1224, 103] on span "New" at bounding box center [1270, 102] width 119 height 13
click at [1216, 268] on span "Apply" at bounding box center [1221, 273] width 44 height 10
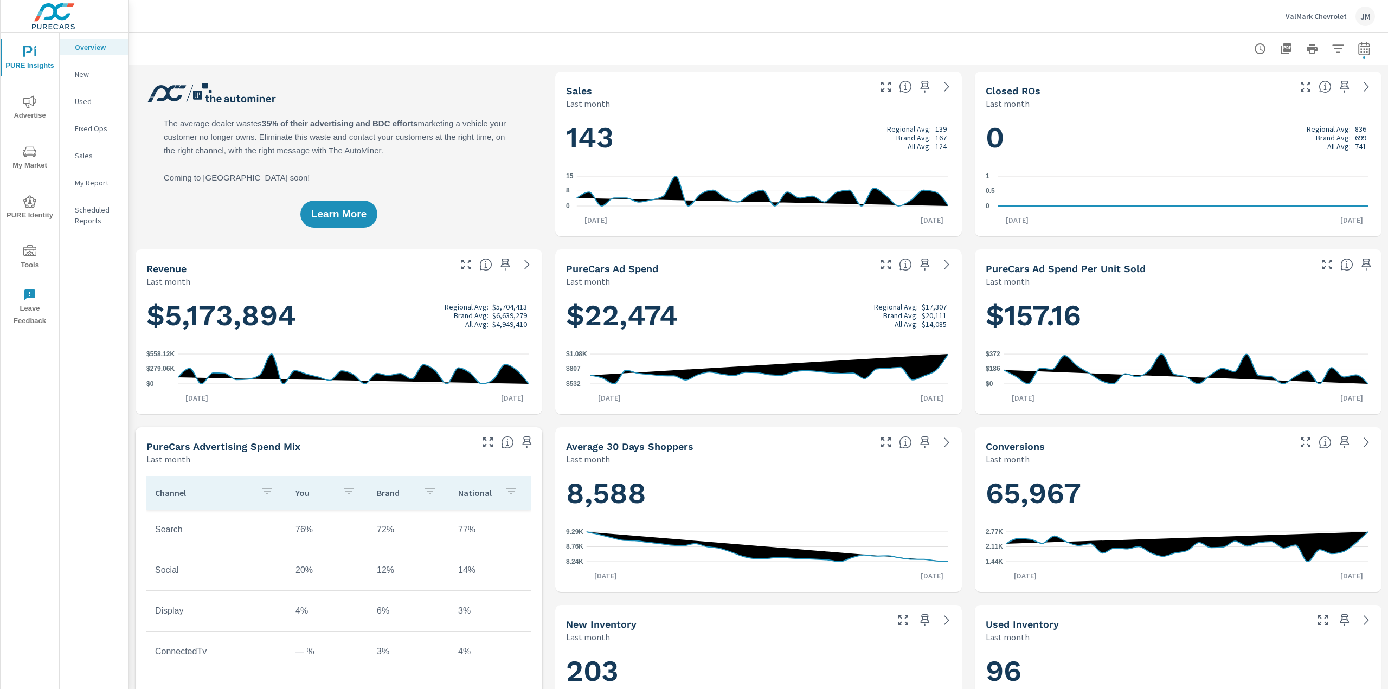
scroll to position [1, 0]
click at [1280, 49] on icon "button" at bounding box center [1285, 48] width 11 height 11
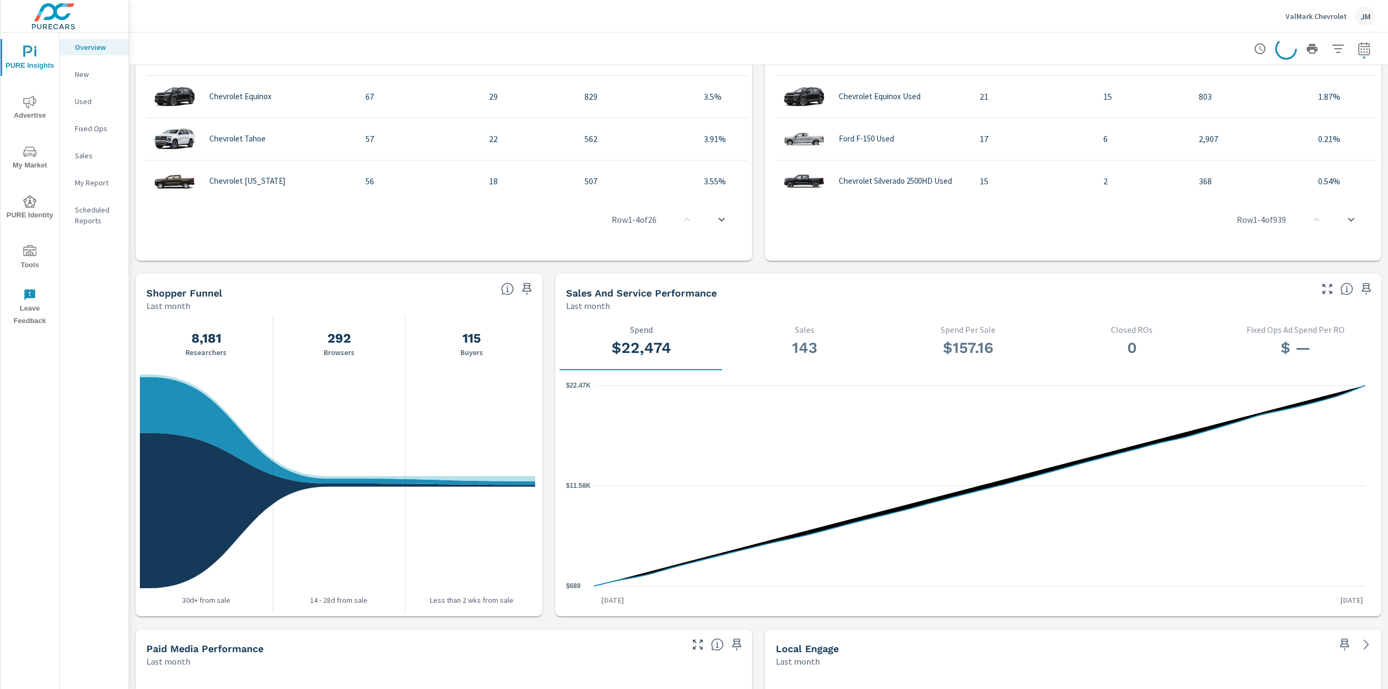
scroll to position [865, 0]
click at [1360, 52] on icon "button" at bounding box center [1363, 50] width 7 height 4
click at [1294, 89] on select "Custom [DATE] Last week Last 7 days Last 14 days Last 30 days Last 45 days Last…" at bounding box center [1269, 94] width 108 height 22
click at [1215, 83] on select "Custom [DATE] Last week Last 7 days Last 14 days Last 30 days Last 45 days Last…" at bounding box center [1269, 94] width 108 height 22
select select "Last 90 days"
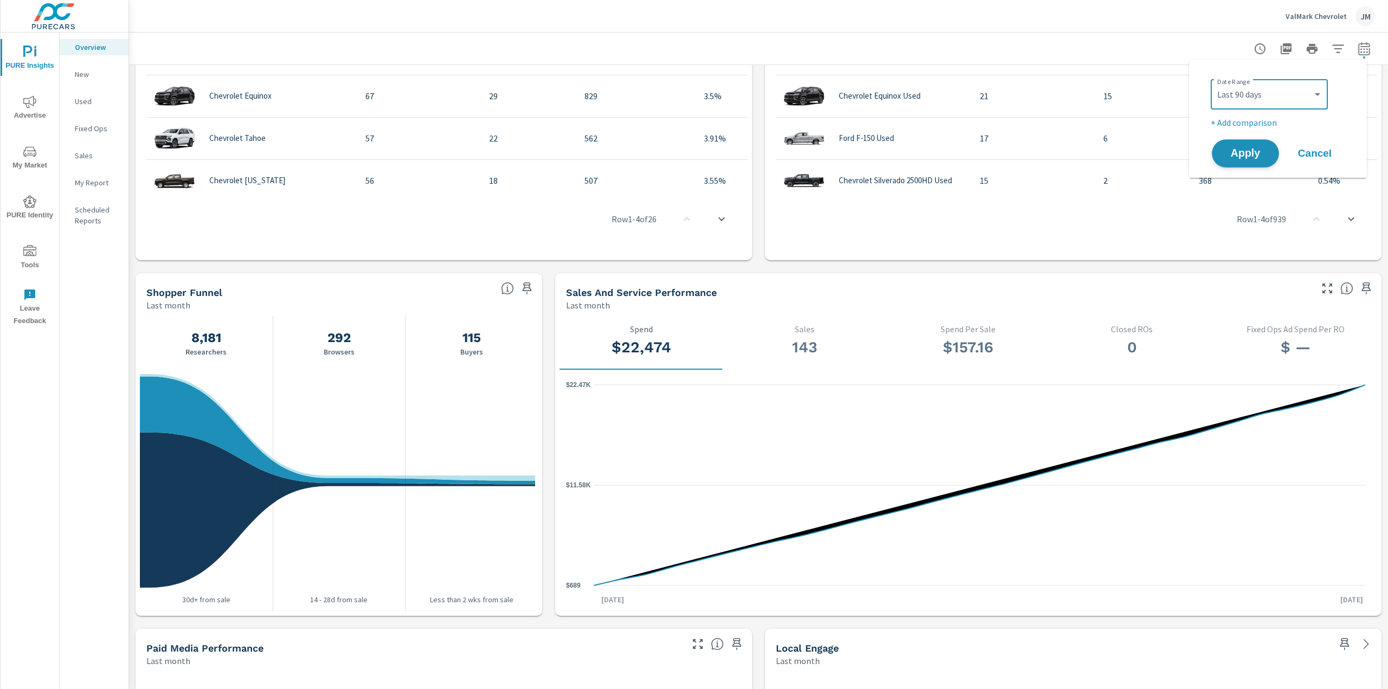
click at [1248, 149] on span "Apply" at bounding box center [1245, 154] width 44 height 10
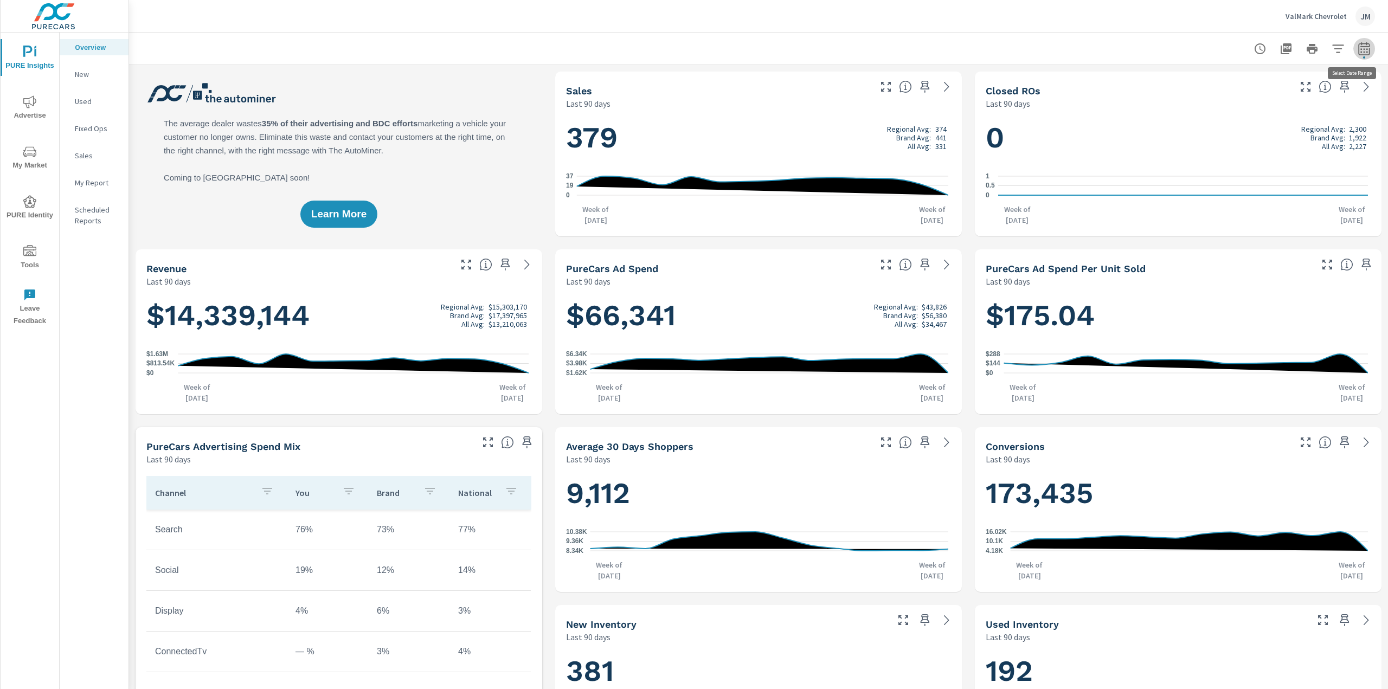
click at [1357, 53] on icon "button" at bounding box center [1363, 48] width 13 height 13
select select "Last 90 days"
click at [1357, 54] on icon "button" at bounding box center [1363, 48] width 13 height 13
click at [1280, 47] on icon "button" at bounding box center [1285, 48] width 11 height 11
